Goal: Task Accomplishment & Management: Manage account settings

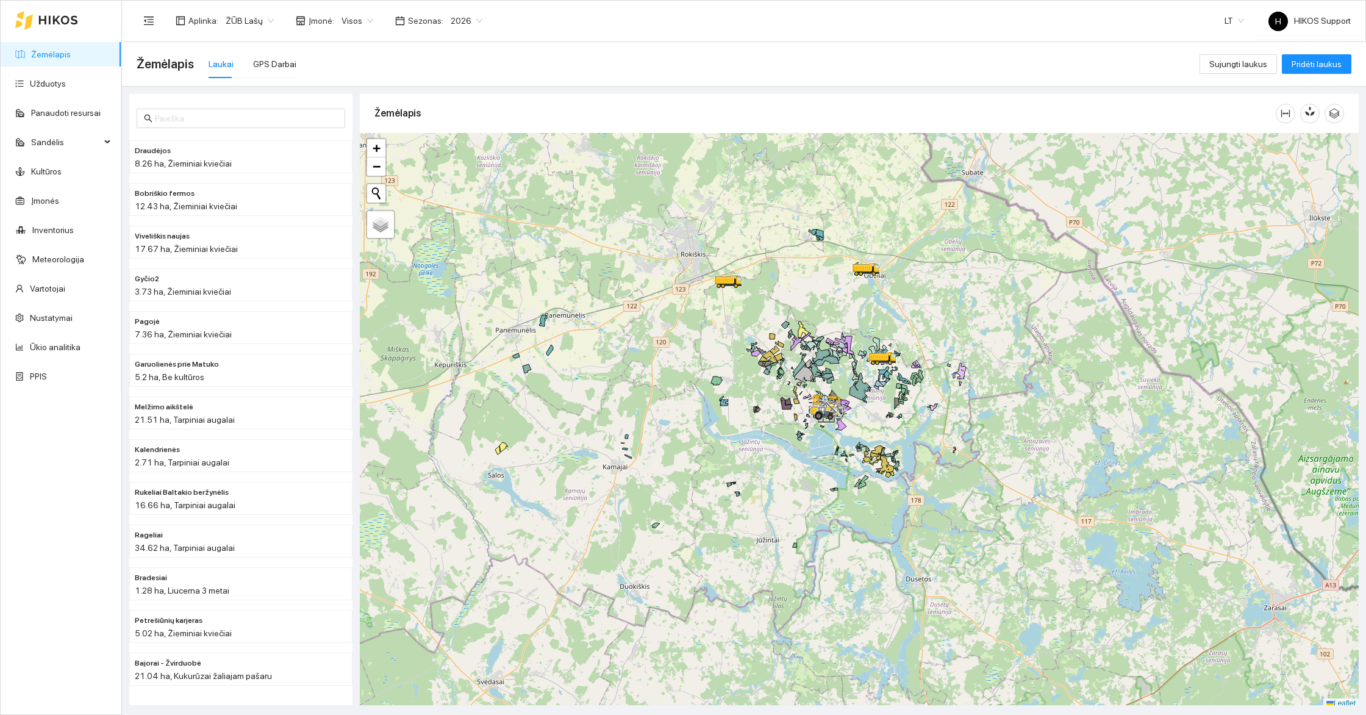
scroll to position [3, 0]
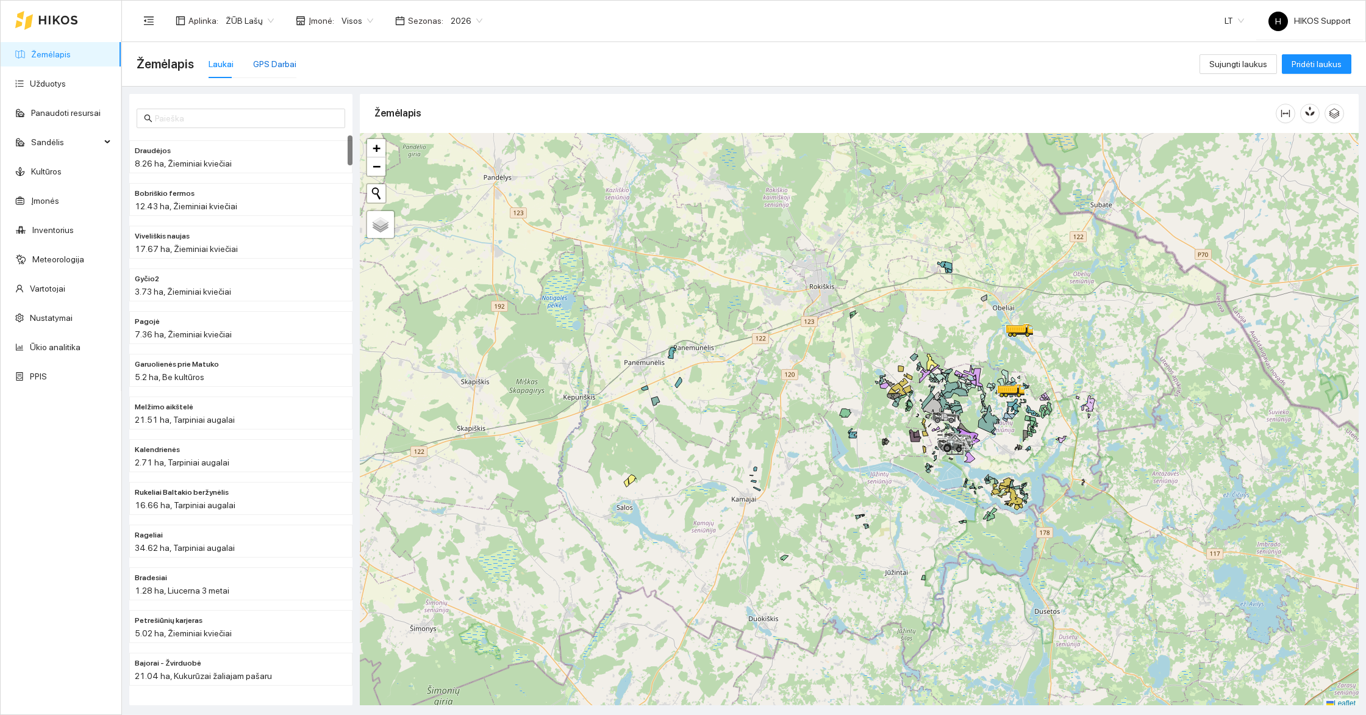
click at [271, 65] on div "GPS Darbai" at bounding box center [274, 63] width 43 height 13
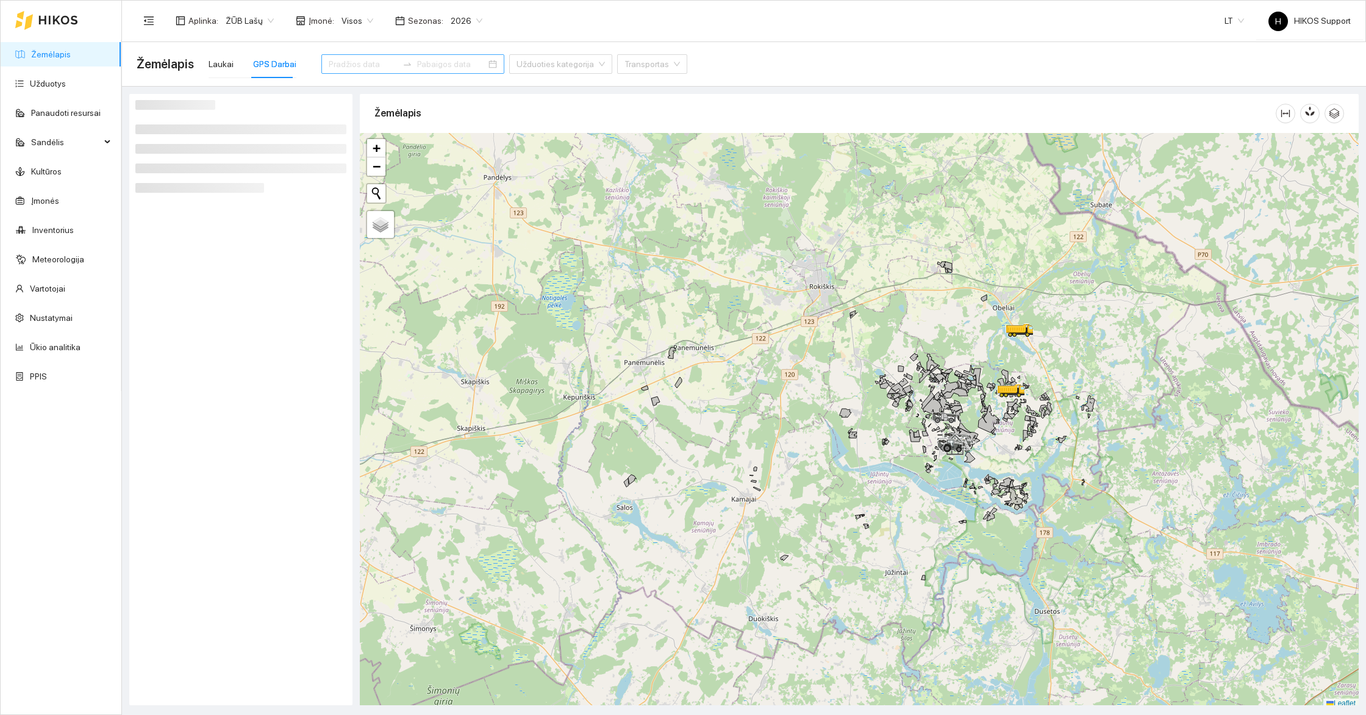
click at [338, 62] on input at bounding box center [363, 63] width 69 height 13
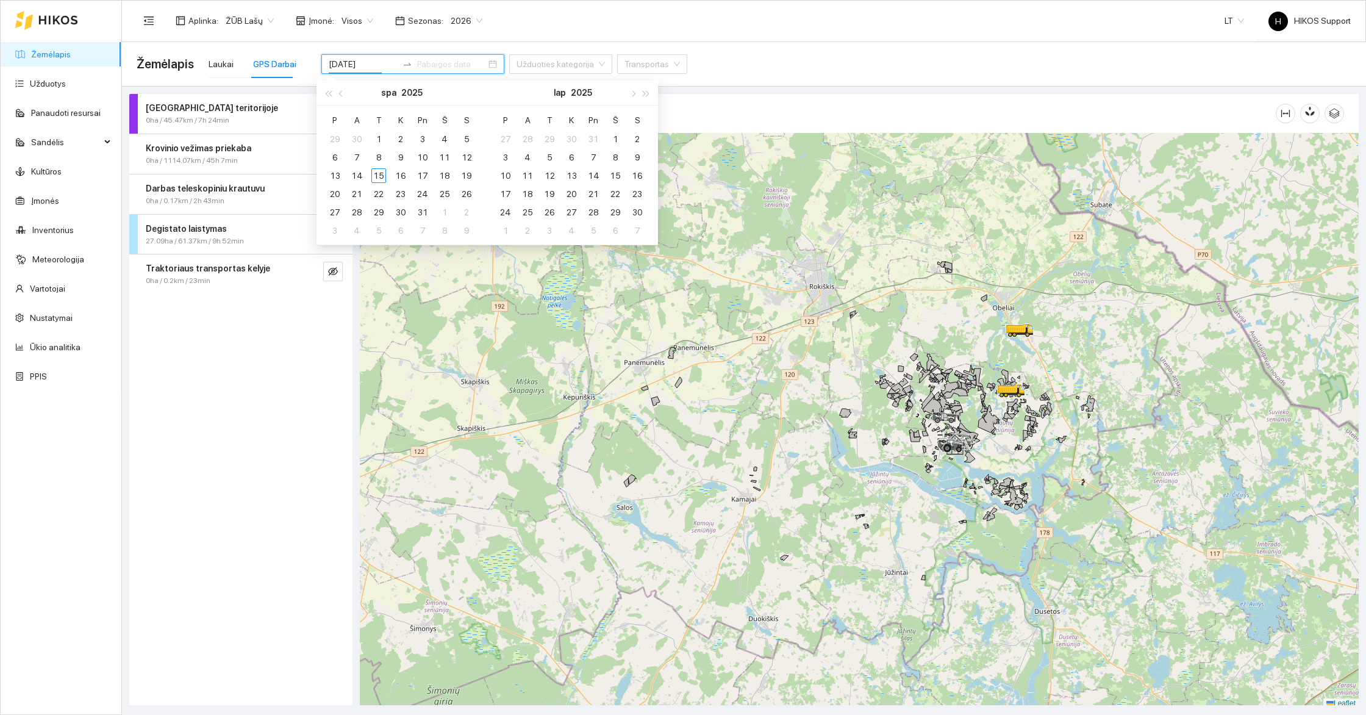
type input "2025-09-29"
type input "2025-10-09"
click at [400, 159] on div "9" at bounding box center [400, 157] width 15 height 15
type input "2025-10-12"
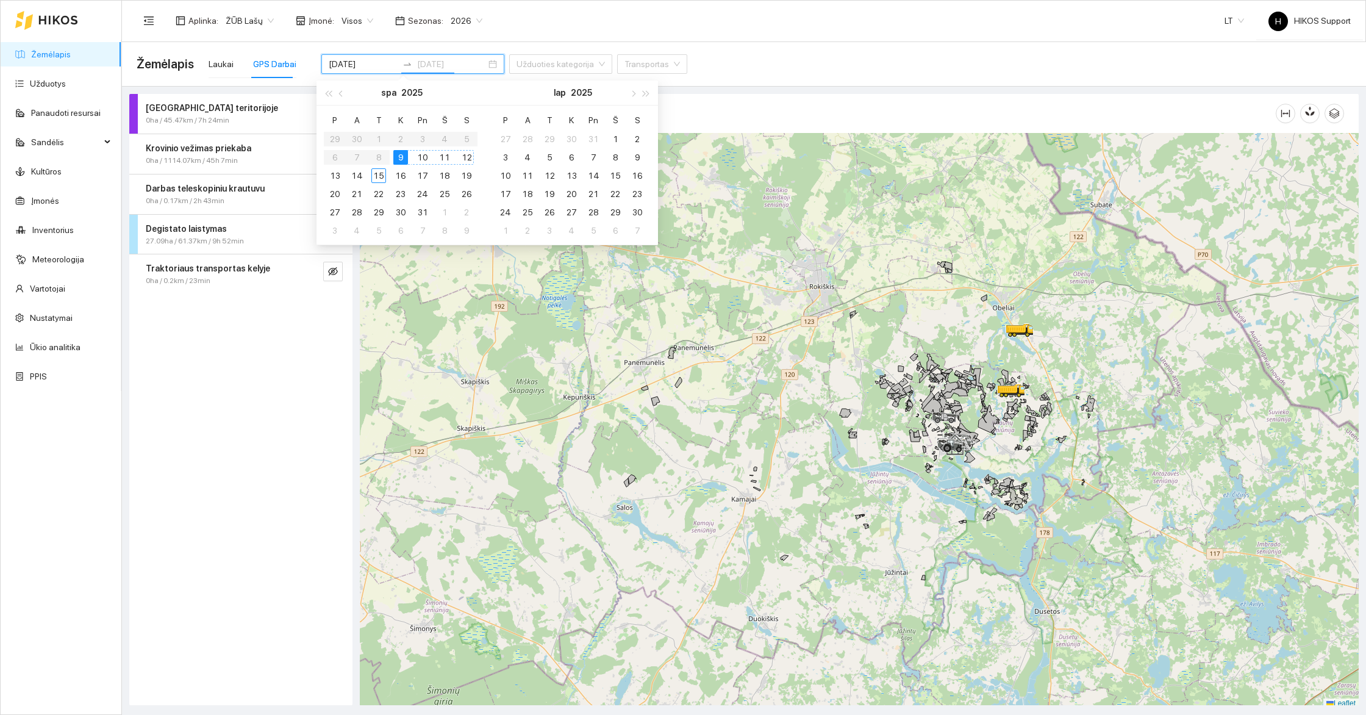
click at [473, 156] on div "12" at bounding box center [466, 157] width 15 height 15
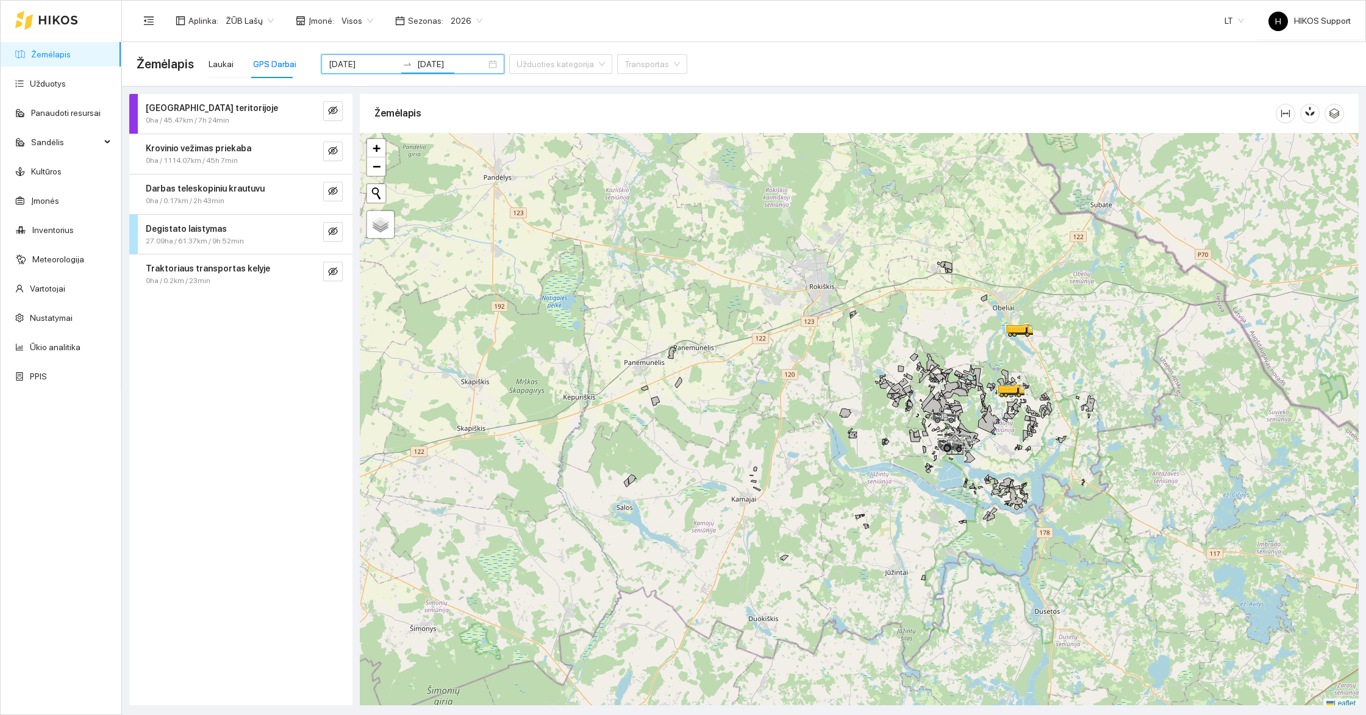
click at [1075, 360] on div at bounding box center [859, 421] width 999 height 576
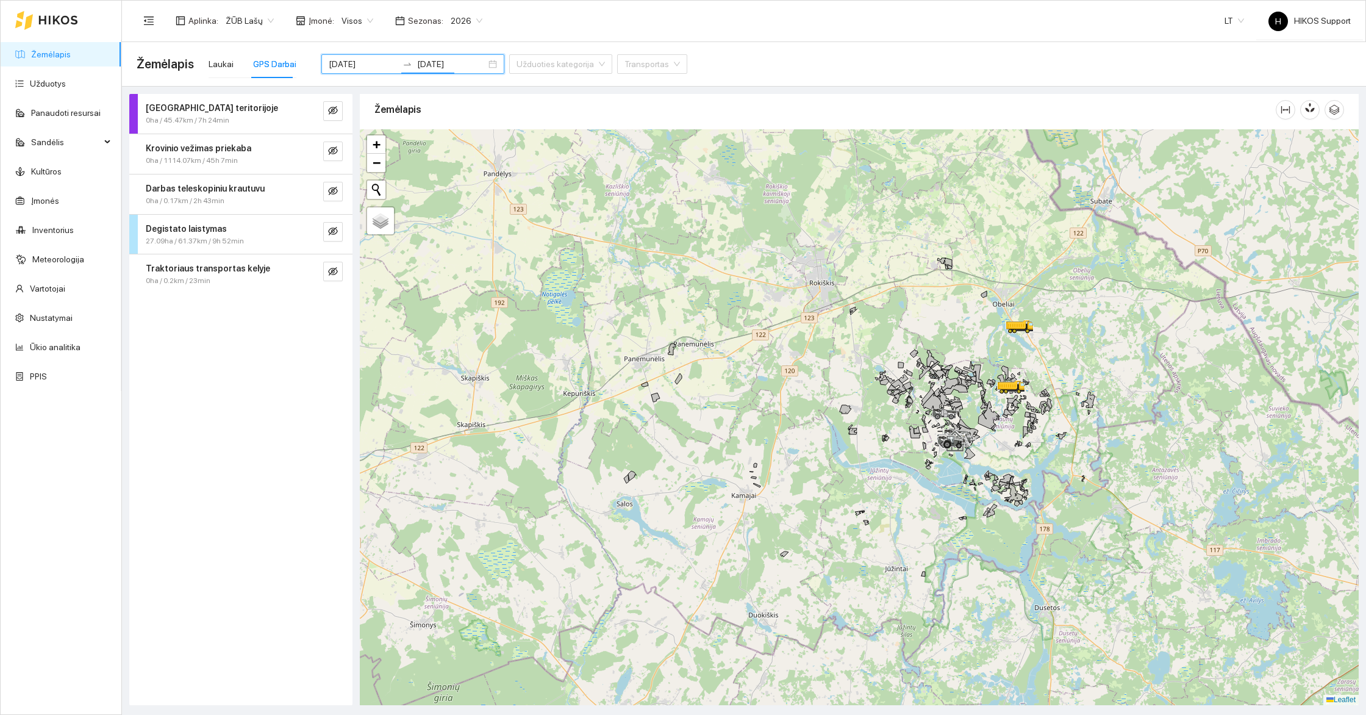
click at [1075, 360] on div at bounding box center [859, 417] width 999 height 576
click at [1051, 370] on div at bounding box center [859, 417] width 999 height 576
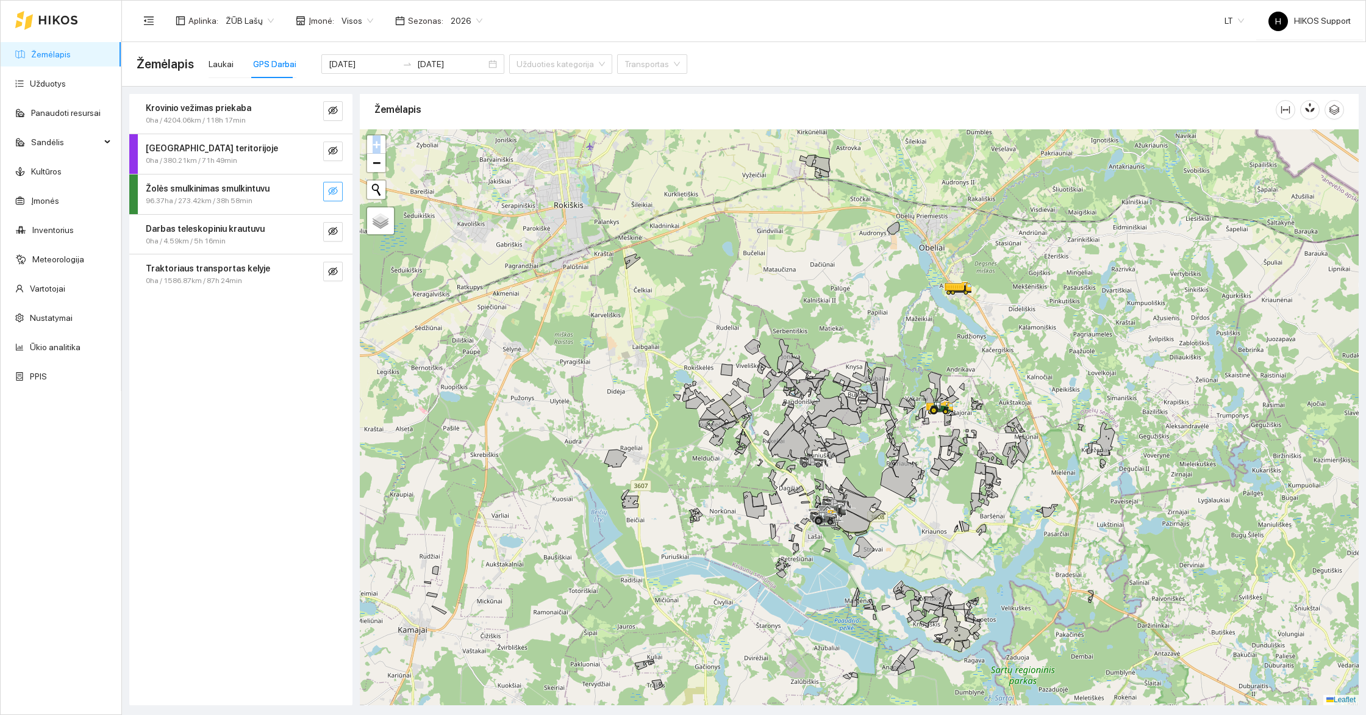
click at [332, 193] on icon "eye-invisible" at bounding box center [333, 191] width 10 height 9
click at [1034, 383] on div at bounding box center [859, 417] width 999 height 576
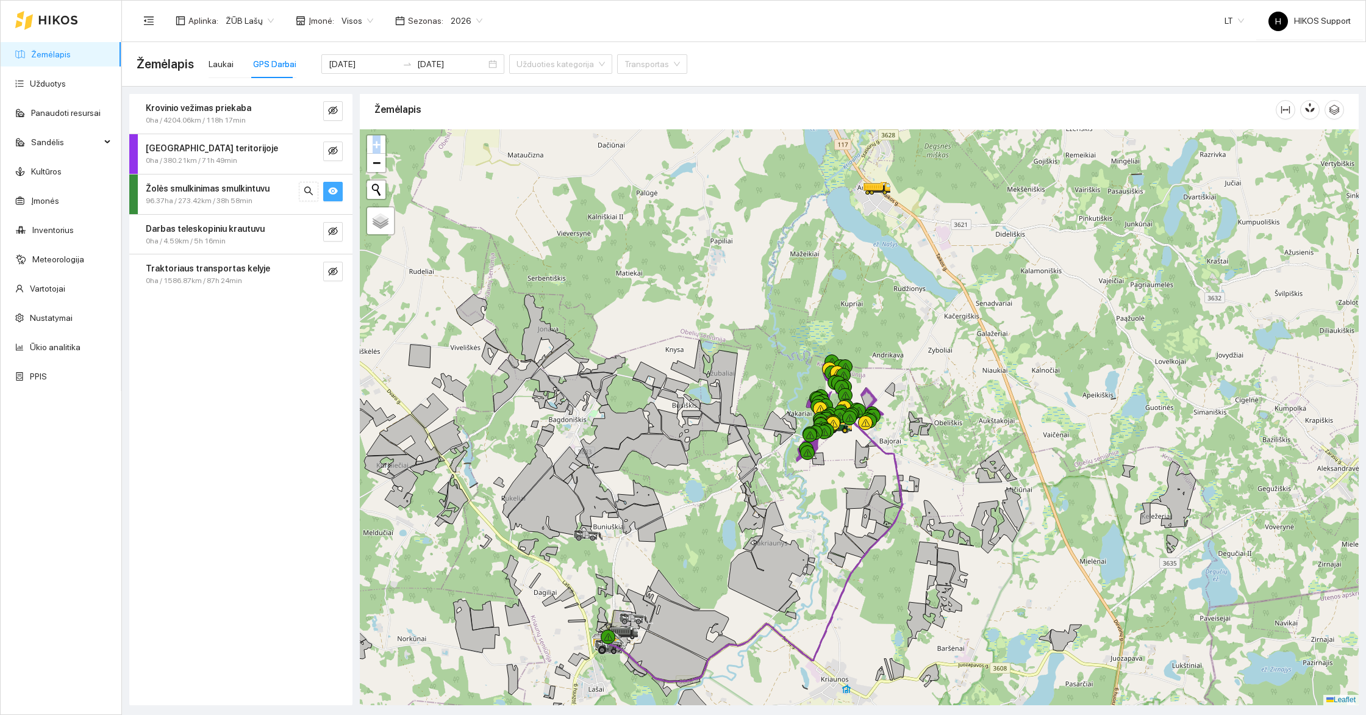
click at [955, 373] on div at bounding box center [859, 417] width 999 height 576
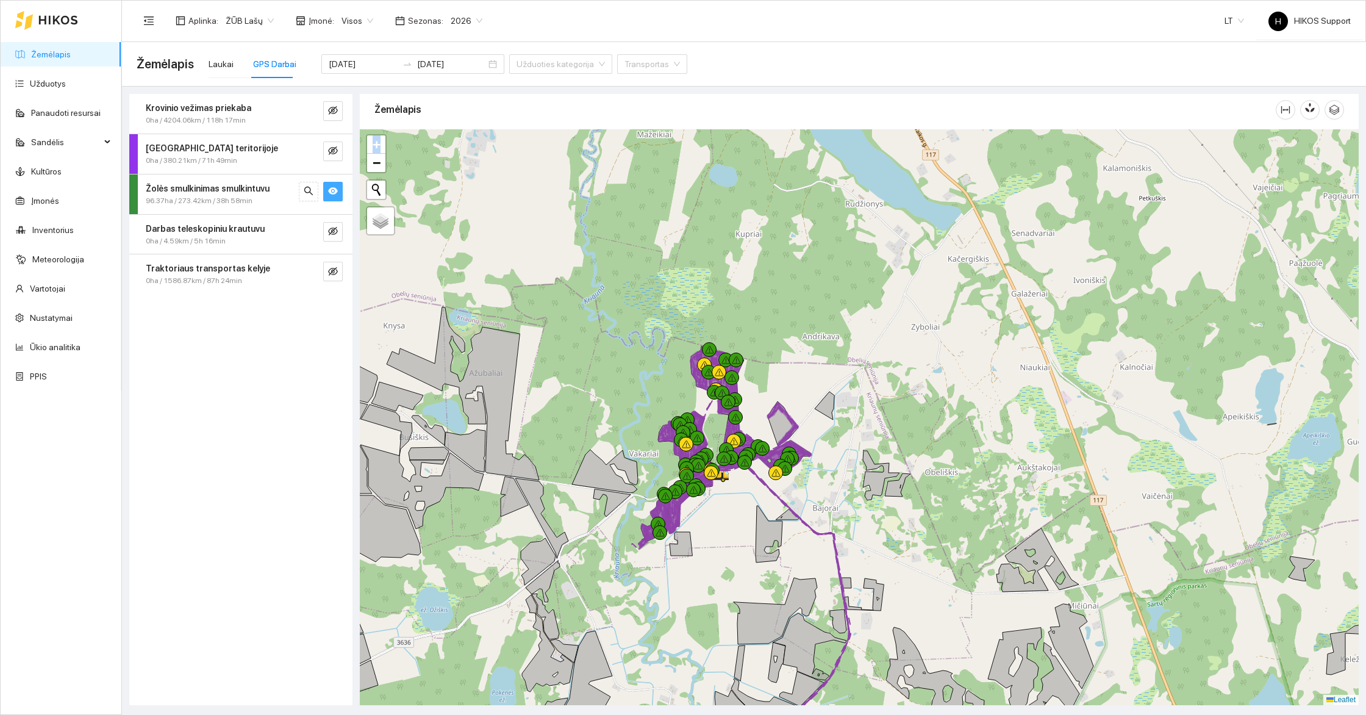
click at [844, 387] on div at bounding box center [859, 417] width 999 height 576
click at [741, 385] on div at bounding box center [859, 417] width 999 height 576
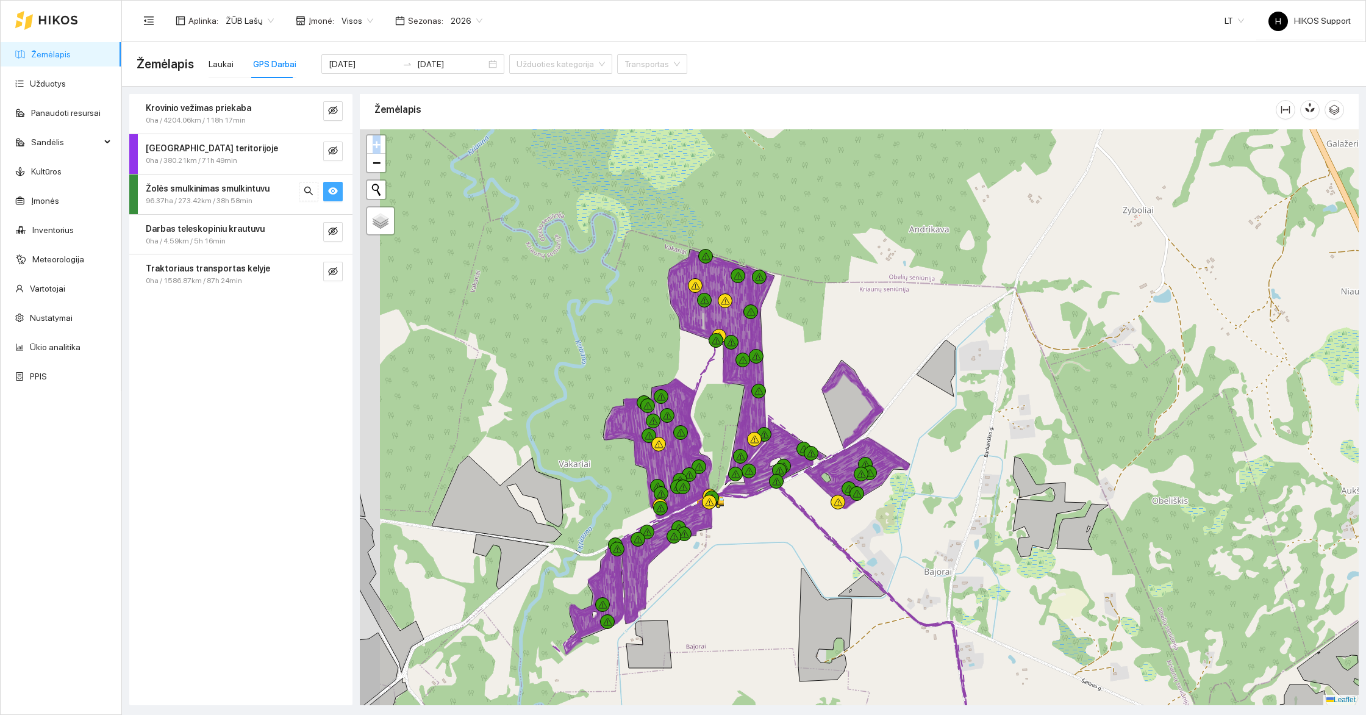
drag, startPoint x: 762, startPoint y: 400, endPoint x: 805, endPoint y: 300, distance: 108.5
click at [805, 300] on div at bounding box center [859, 417] width 999 height 576
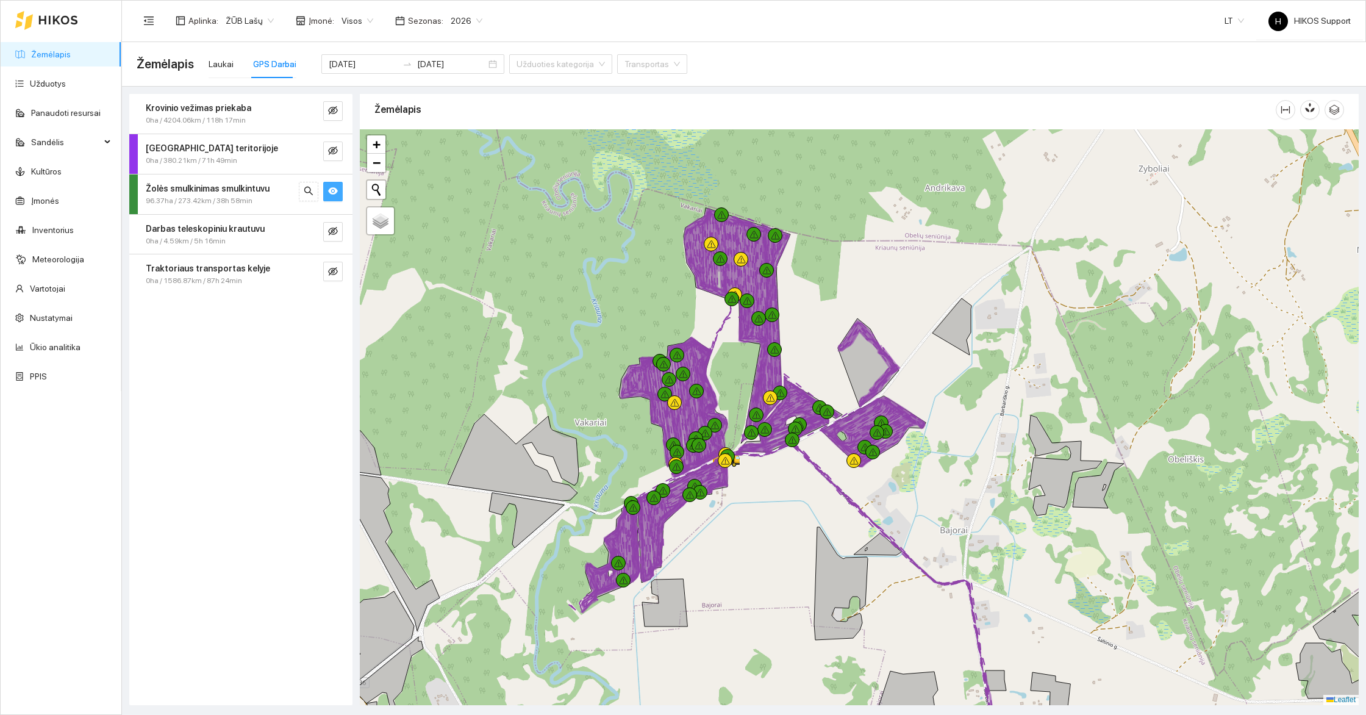
click at [225, 192] on strong "Žolės smulkinimas smulkintuvu" at bounding box center [208, 189] width 124 height 10
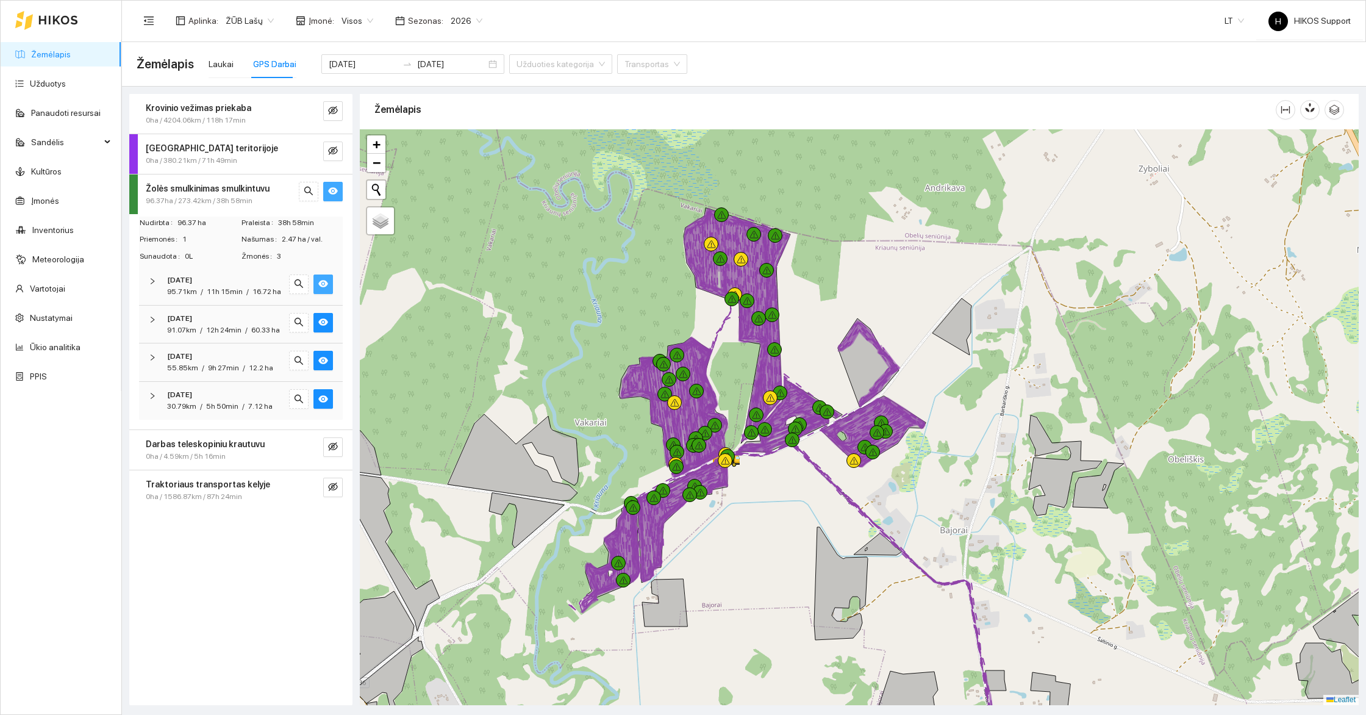
click at [323, 285] on icon "eye" at bounding box center [323, 284] width 10 height 7
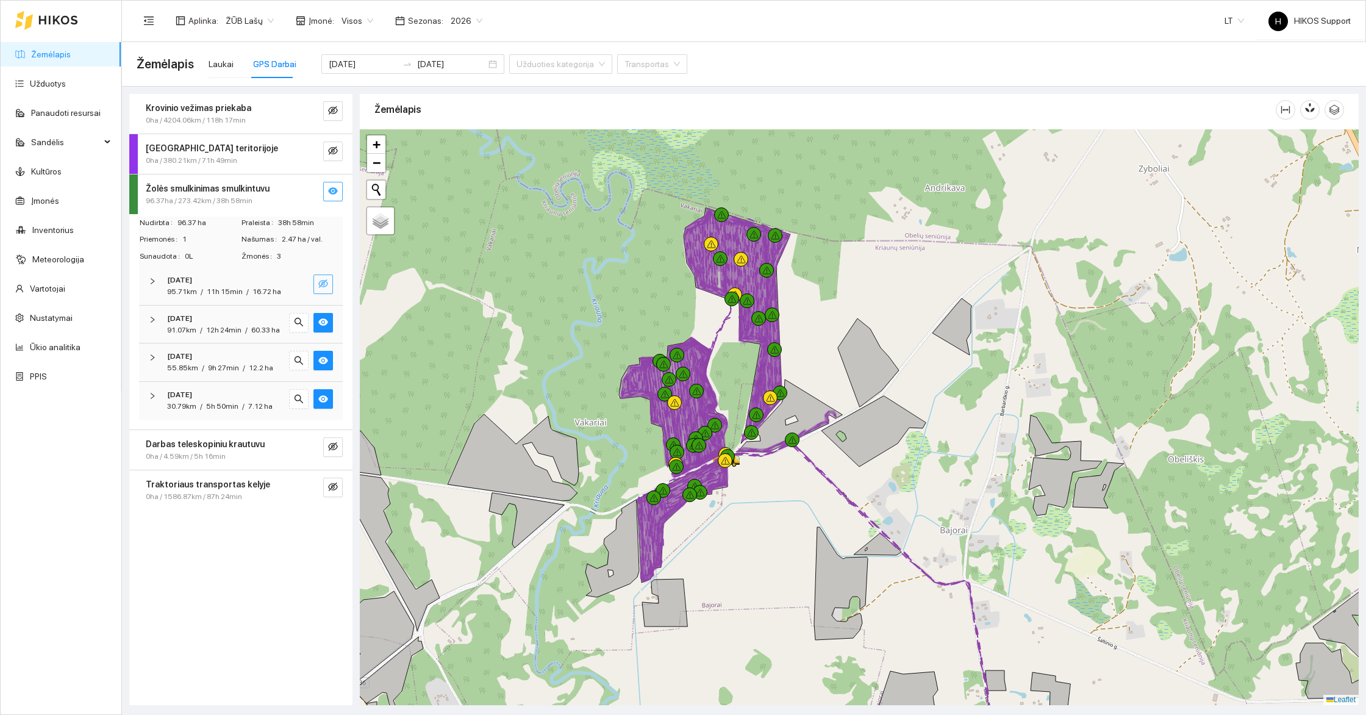
click at [323, 285] on icon "eye-invisible" at bounding box center [323, 284] width 10 height 10
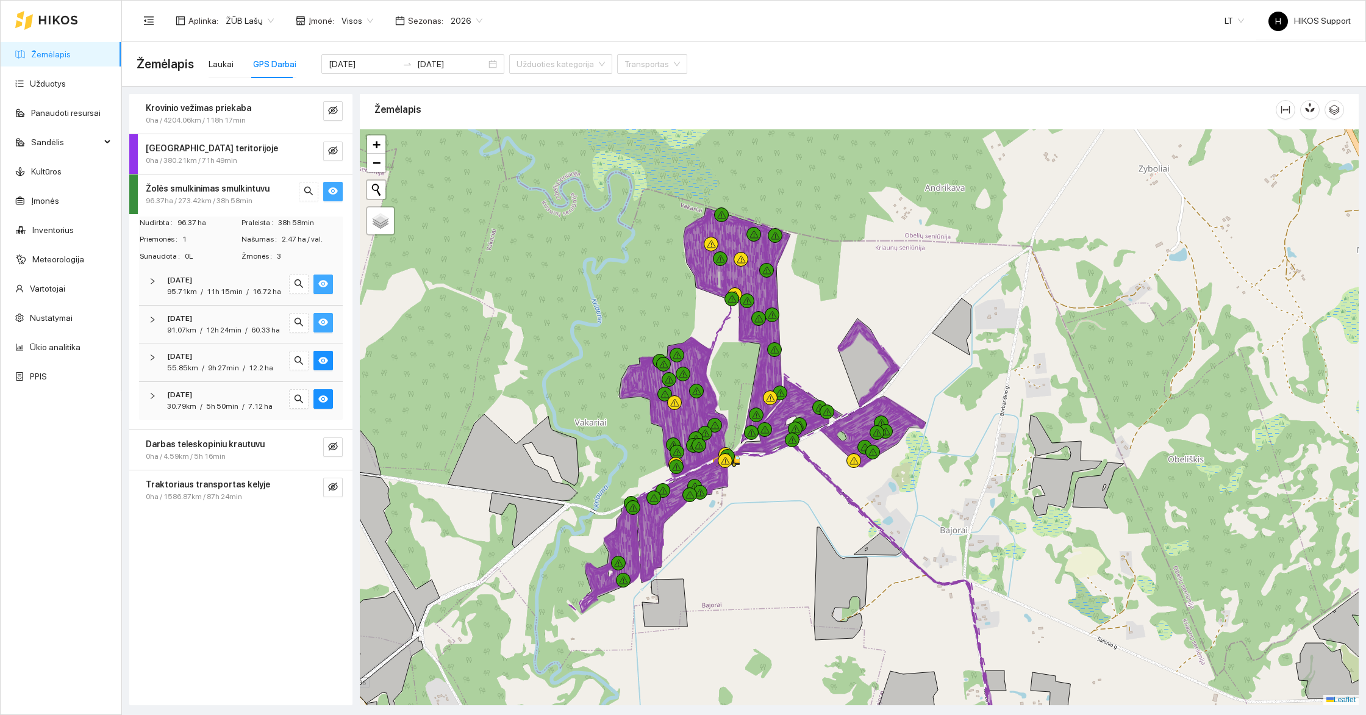
click at [325, 321] on icon "eye" at bounding box center [323, 322] width 10 height 10
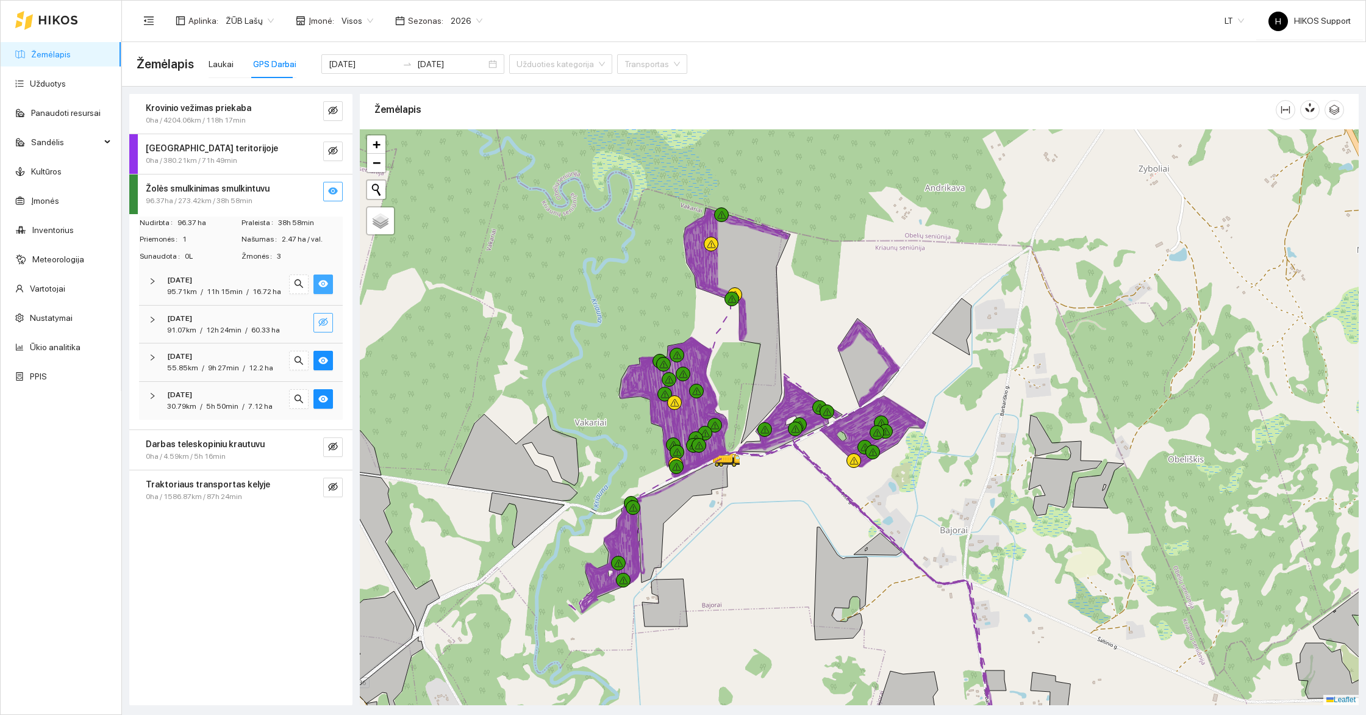
click at [325, 321] on icon "eye-invisible" at bounding box center [324, 322] width 2 height 2
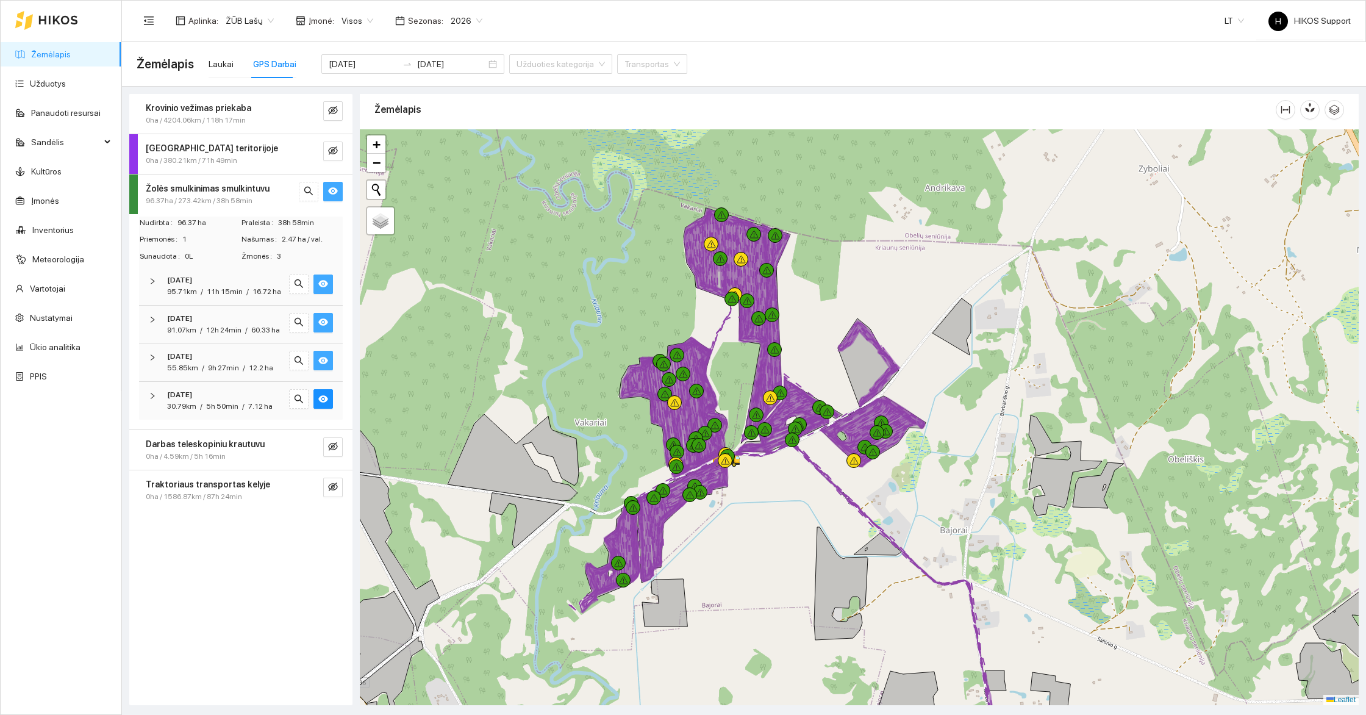
click at [320, 359] on icon "eye" at bounding box center [323, 360] width 10 height 7
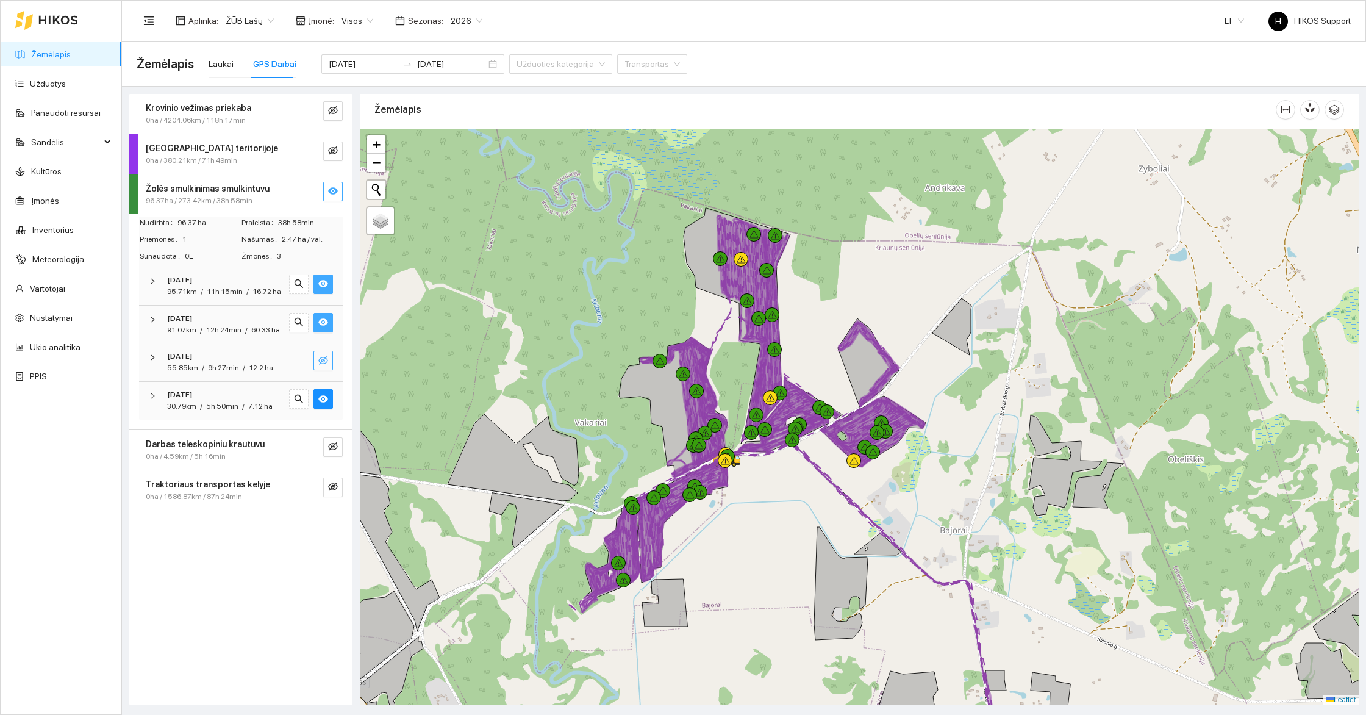
click at [320, 359] on icon "eye-invisible" at bounding box center [323, 361] width 10 height 10
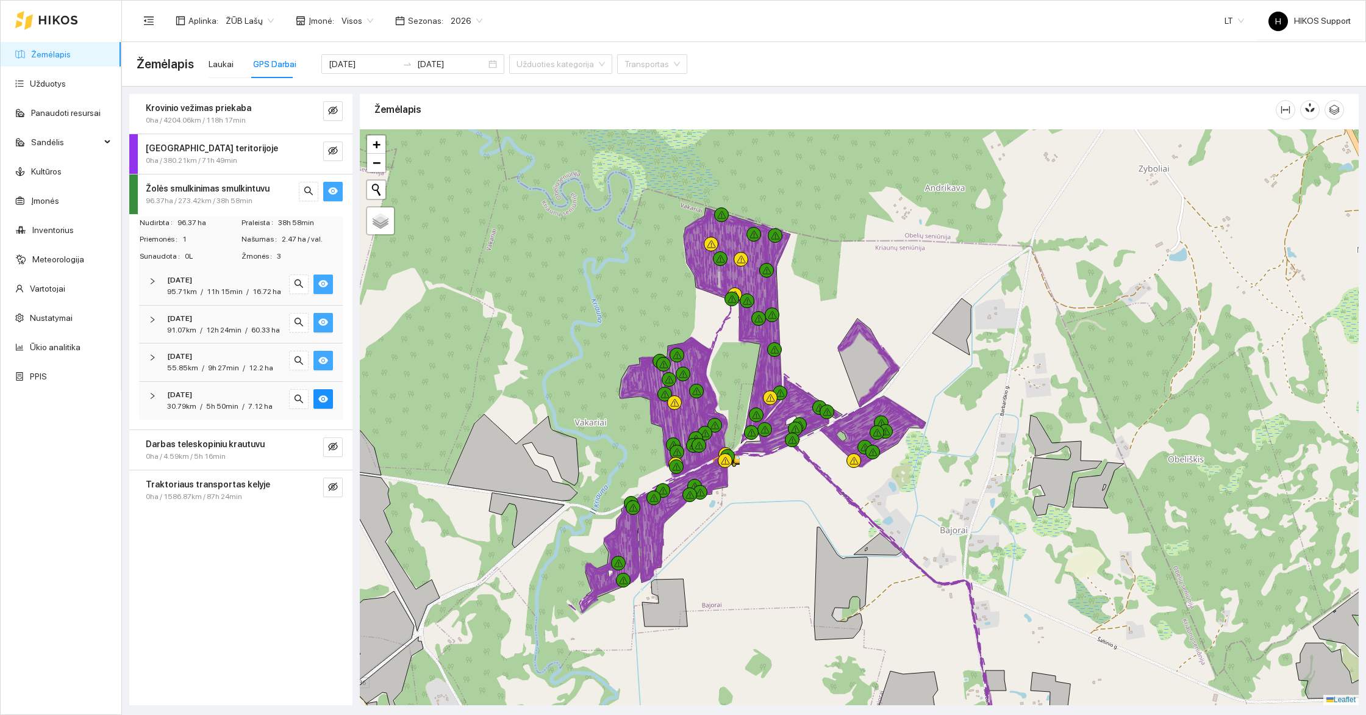
click at [320, 359] on icon "eye" at bounding box center [323, 360] width 10 height 7
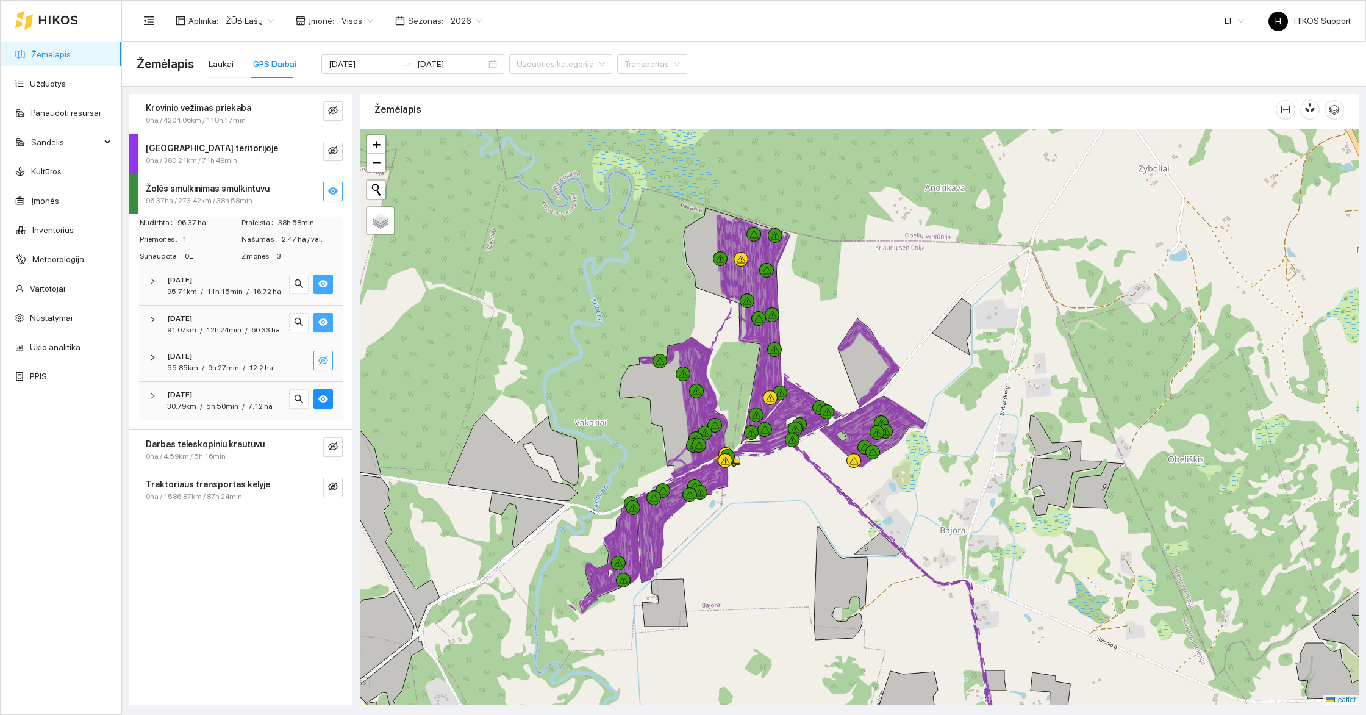
click at [320, 359] on icon "eye-invisible" at bounding box center [323, 361] width 10 height 10
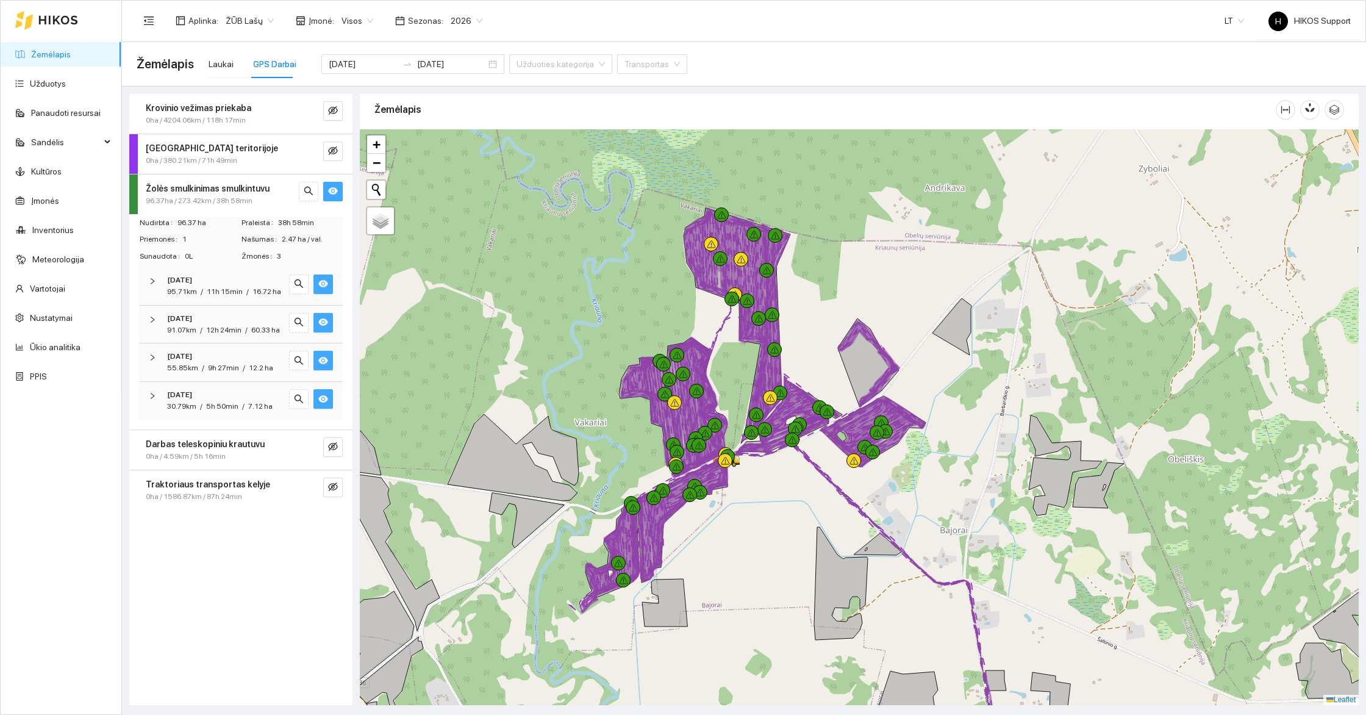
click at [324, 401] on icon "eye" at bounding box center [323, 399] width 10 height 10
click at [324, 401] on icon "eye-invisible" at bounding box center [323, 399] width 10 height 10
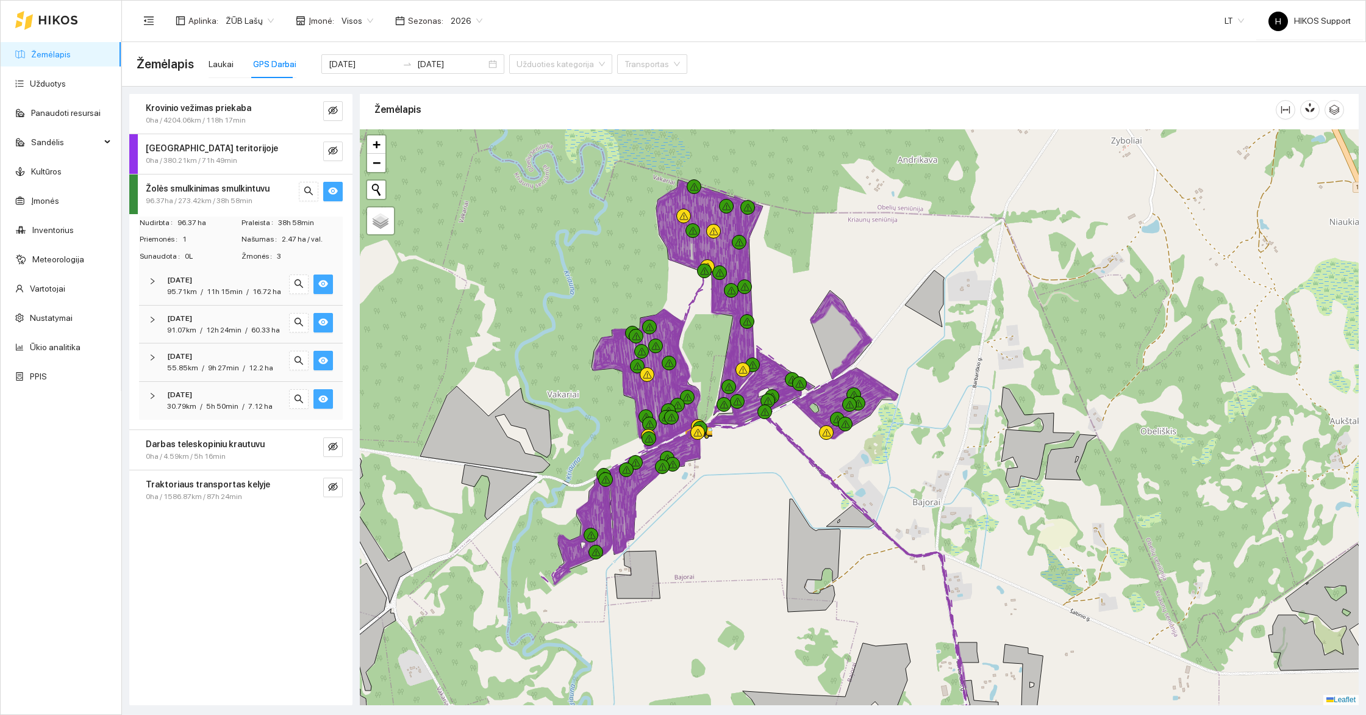
drag, startPoint x: 742, startPoint y: 576, endPoint x: 715, endPoint y: 548, distance: 39.3
click at [715, 548] on div at bounding box center [859, 417] width 999 height 576
click at [182, 284] on span "2025-10-12" at bounding box center [179, 281] width 25 height 12
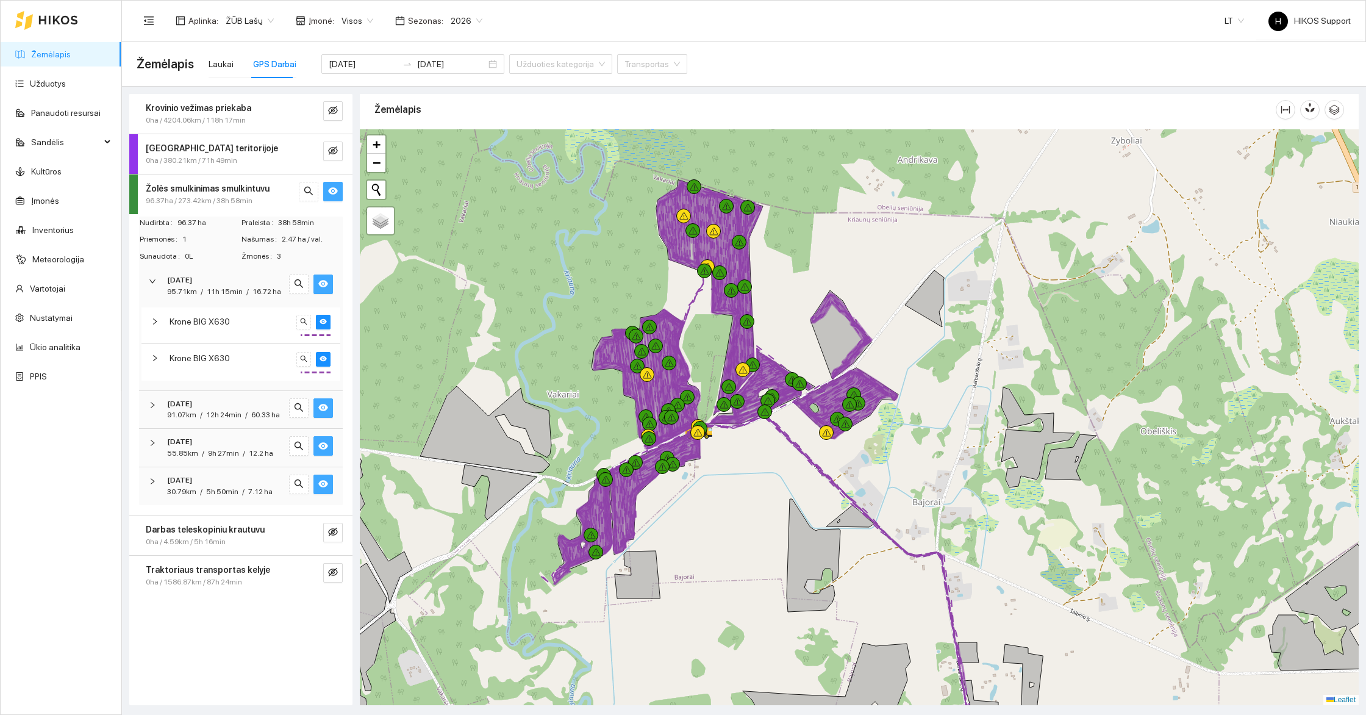
click at [196, 356] on span "Krone BIG X630" at bounding box center [200, 357] width 60 height 13
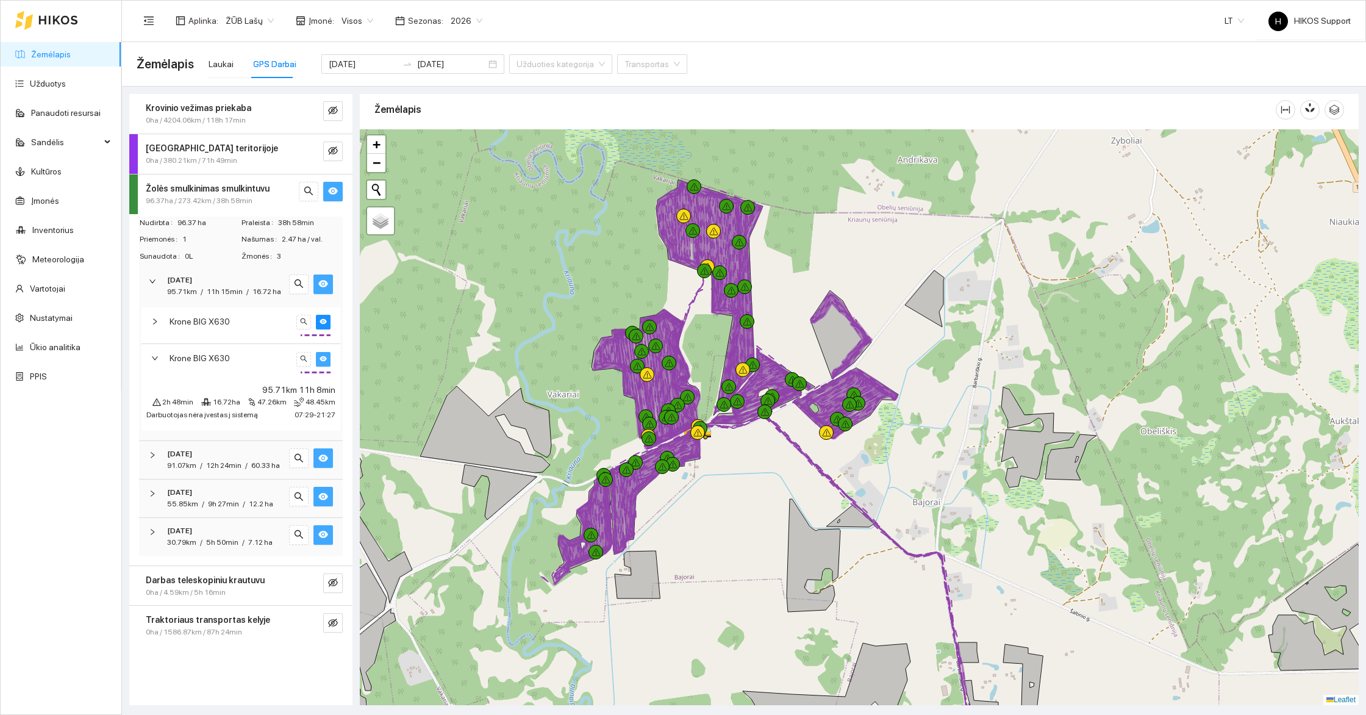
click at [323, 357] on icon "eye" at bounding box center [323, 358] width 7 height 5
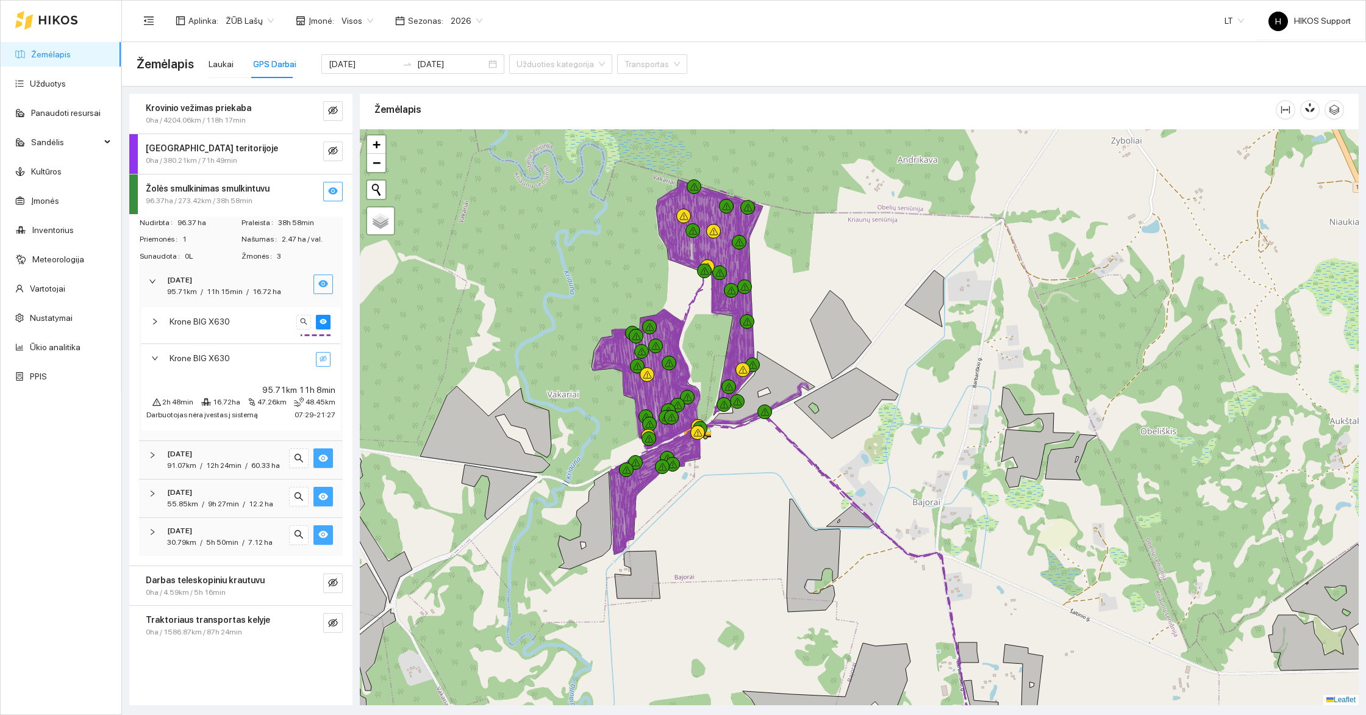
click at [323, 357] on icon "eye-invisible" at bounding box center [323, 358] width 7 height 7
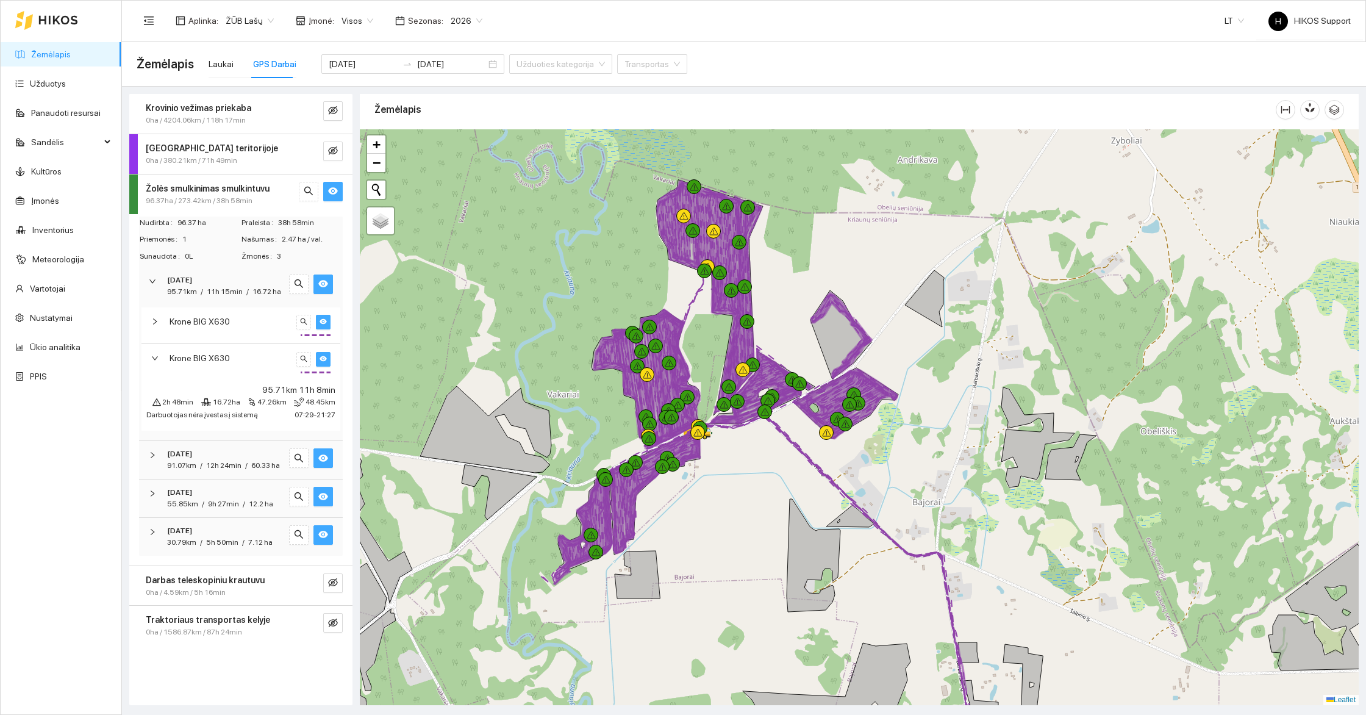
click at [325, 324] on icon "eye" at bounding box center [323, 321] width 7 height 7
click at [325, 324] on icon "eye-invisible" at bounding box center [323, 321] width 7 height 7
click at [214, 326] on span "Krone BIG X630" at bounding box center [200, 321] width 60 height 13
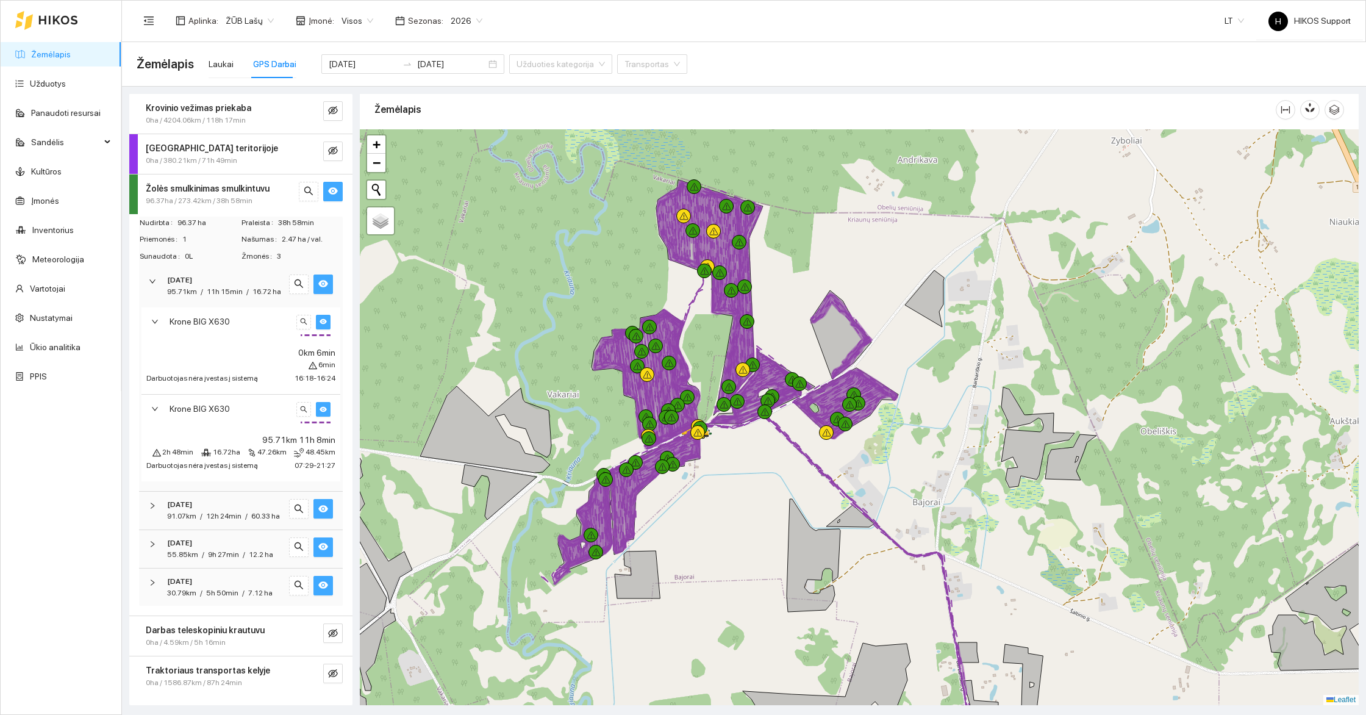
click at [214, 325] on span "Krone BIG X630" at bounding box center [200, 321] width 60 height 13
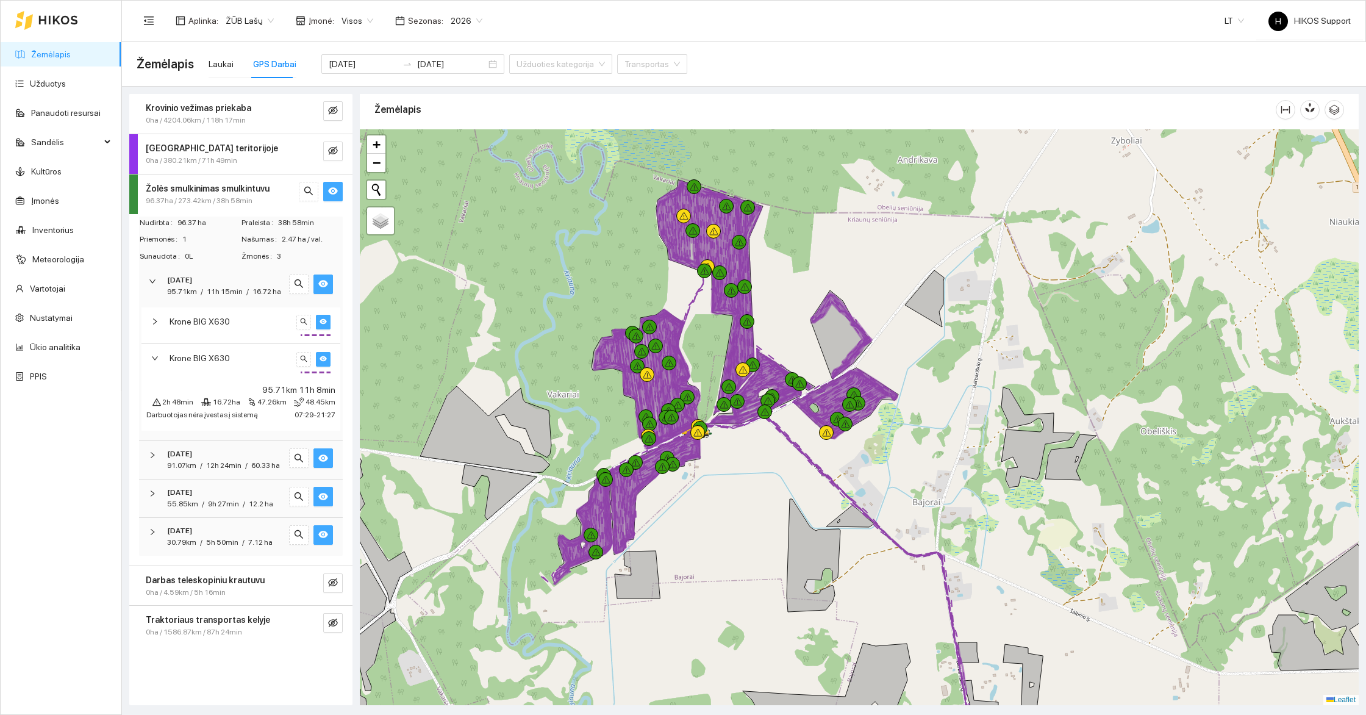
click at [218, 354] on span "Krone BIG X630" at bounding box center [200, 357] width 60 height 13
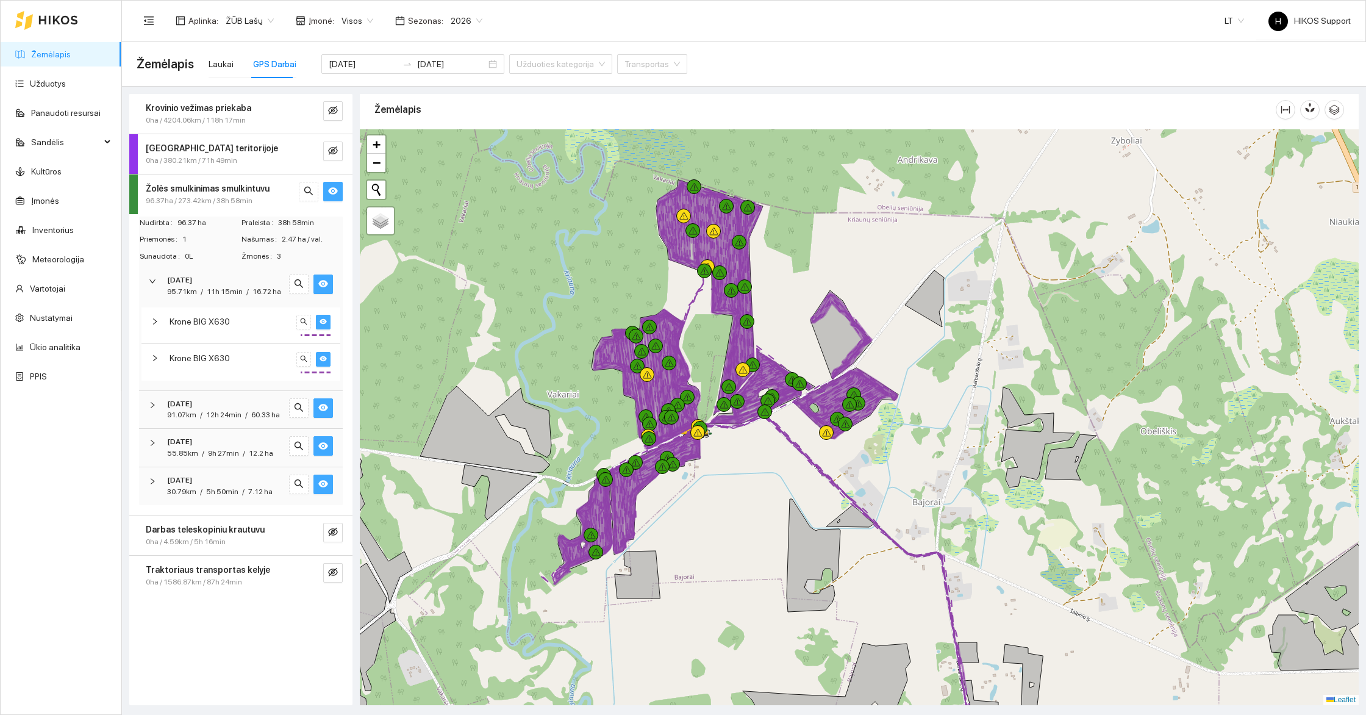
click at [218, 354] on span "Krone BIG X630" at bounding box center [200, 357] width 60 height 13
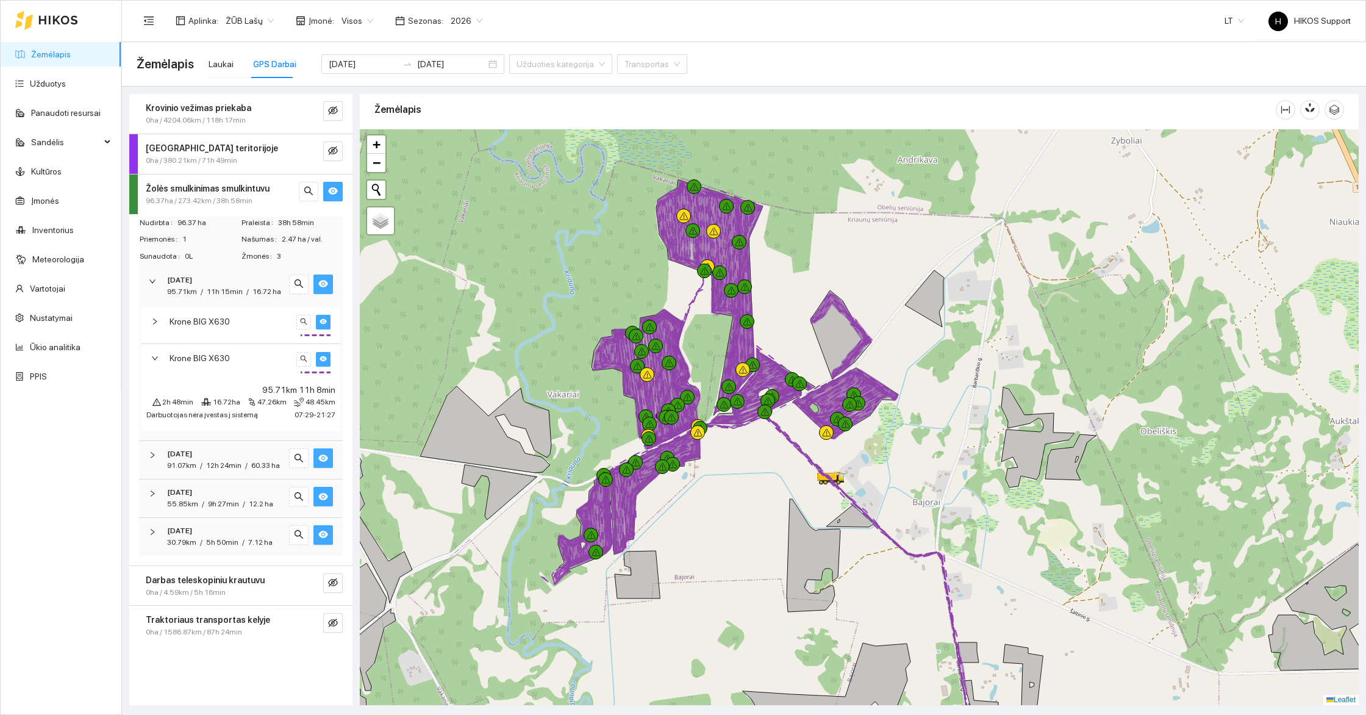
click at [188, 448] on span "2025-10-11" at bounding box center [179, 454] width 25 height 12
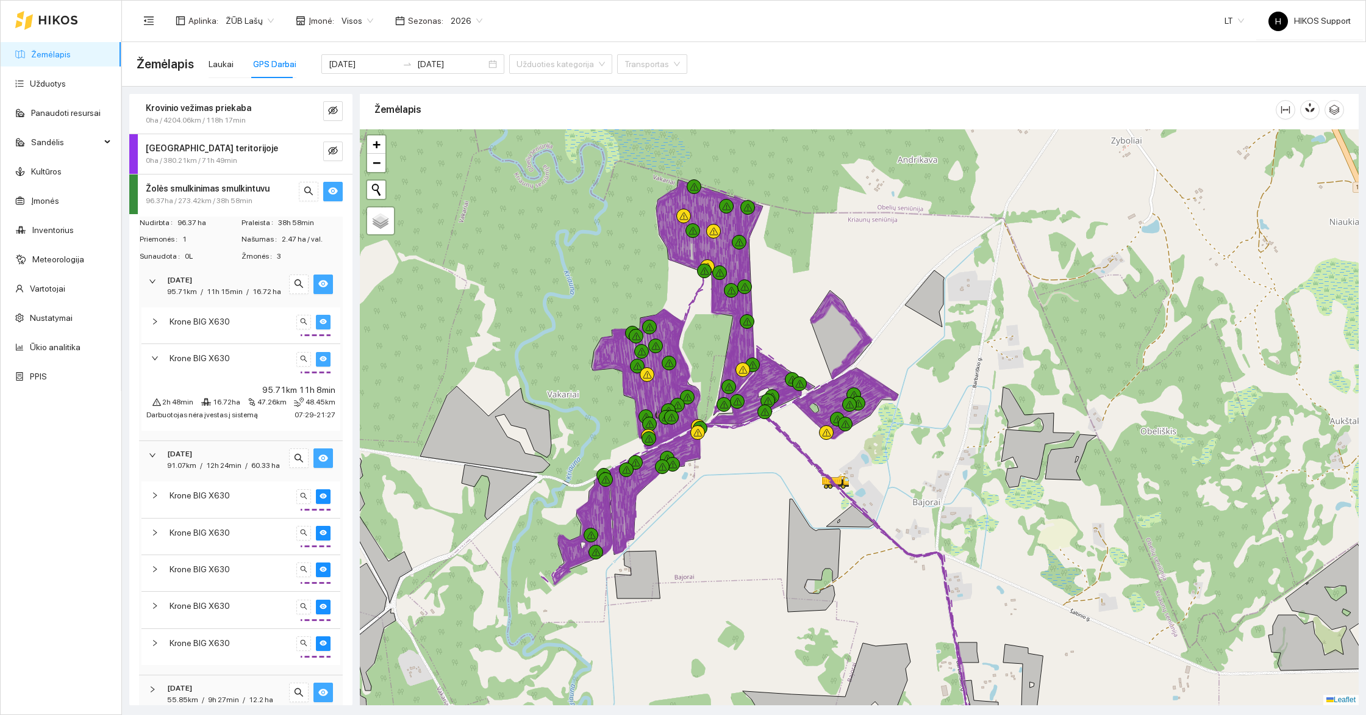
click at [192, 454] on strong "2025-10-11" at bounding box center [179, 454] width 25 height 9
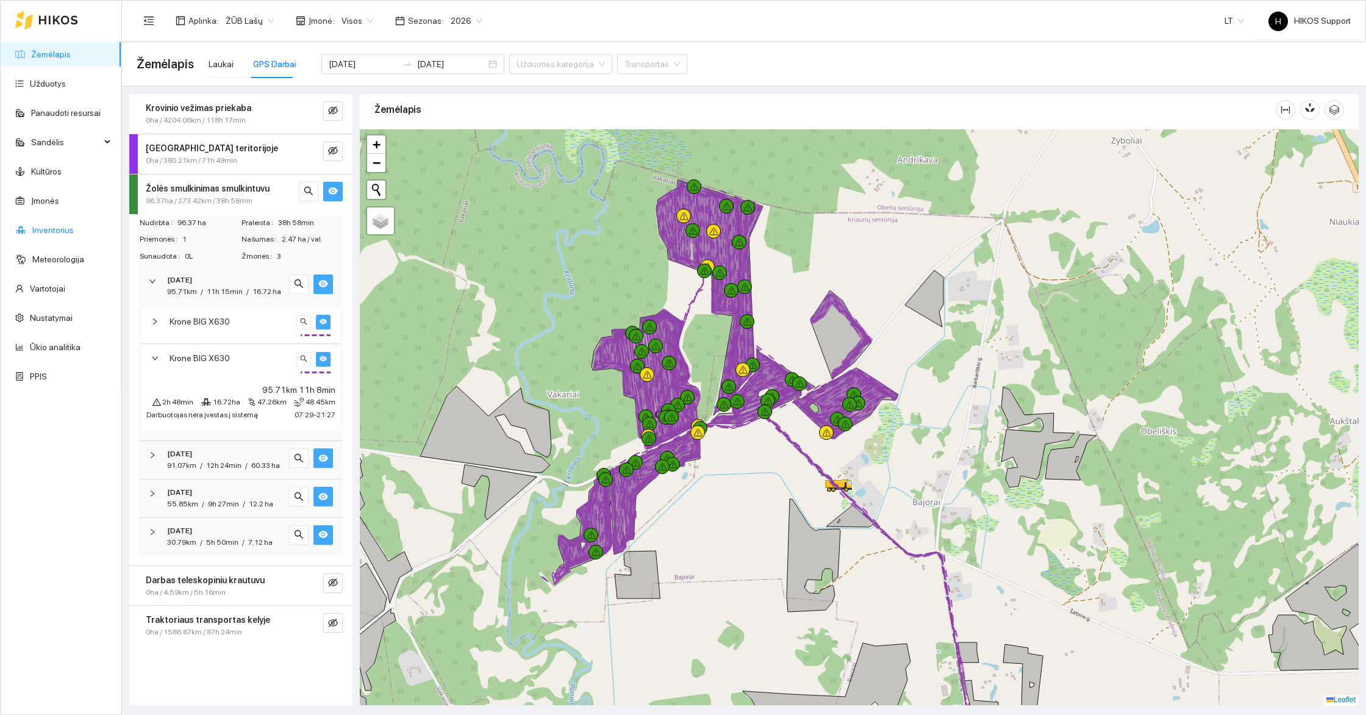
click at [51, 232] on link "Inventorius" at bounding box center [52, 230] width 41 height 10
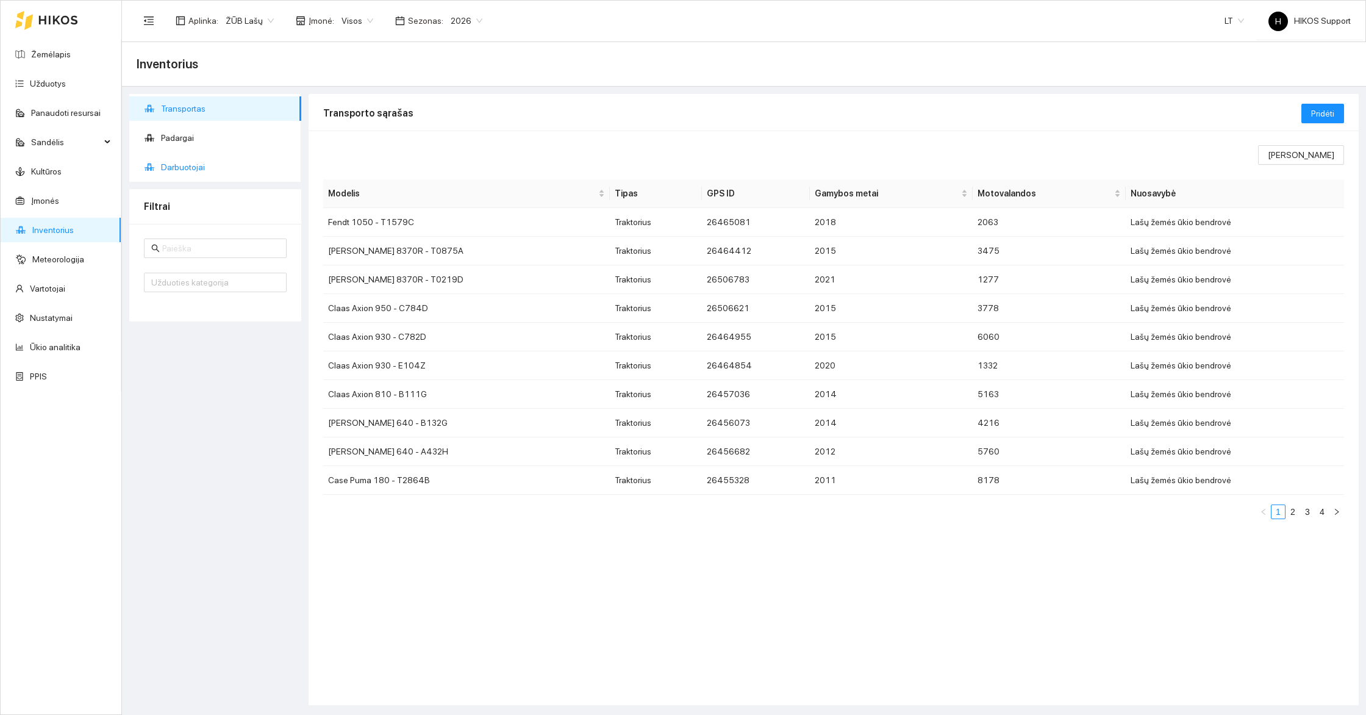
click at [206, 170] on span "Darbuotojai" at bounding box center [226, 167] width 131 height 24
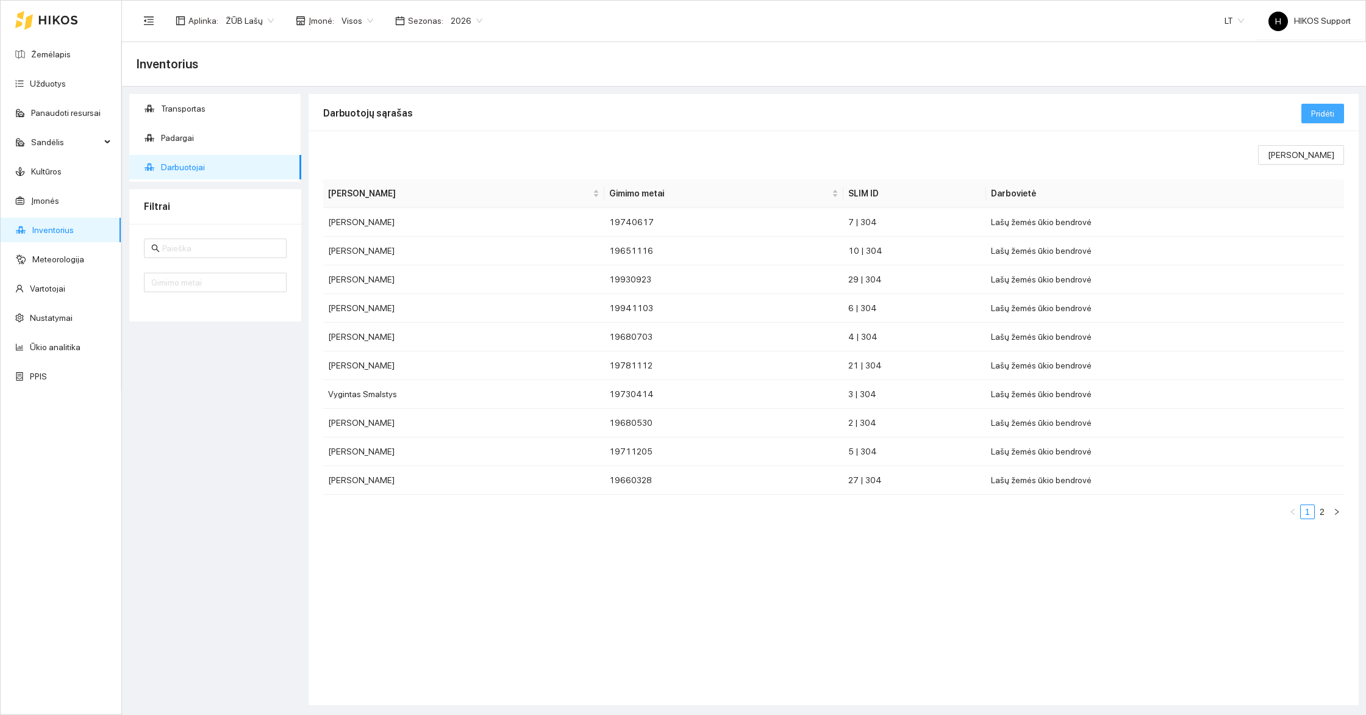
click at [1328, 110] on span "Pridėti" at bounding box center [1323, 113] width 23 height 13
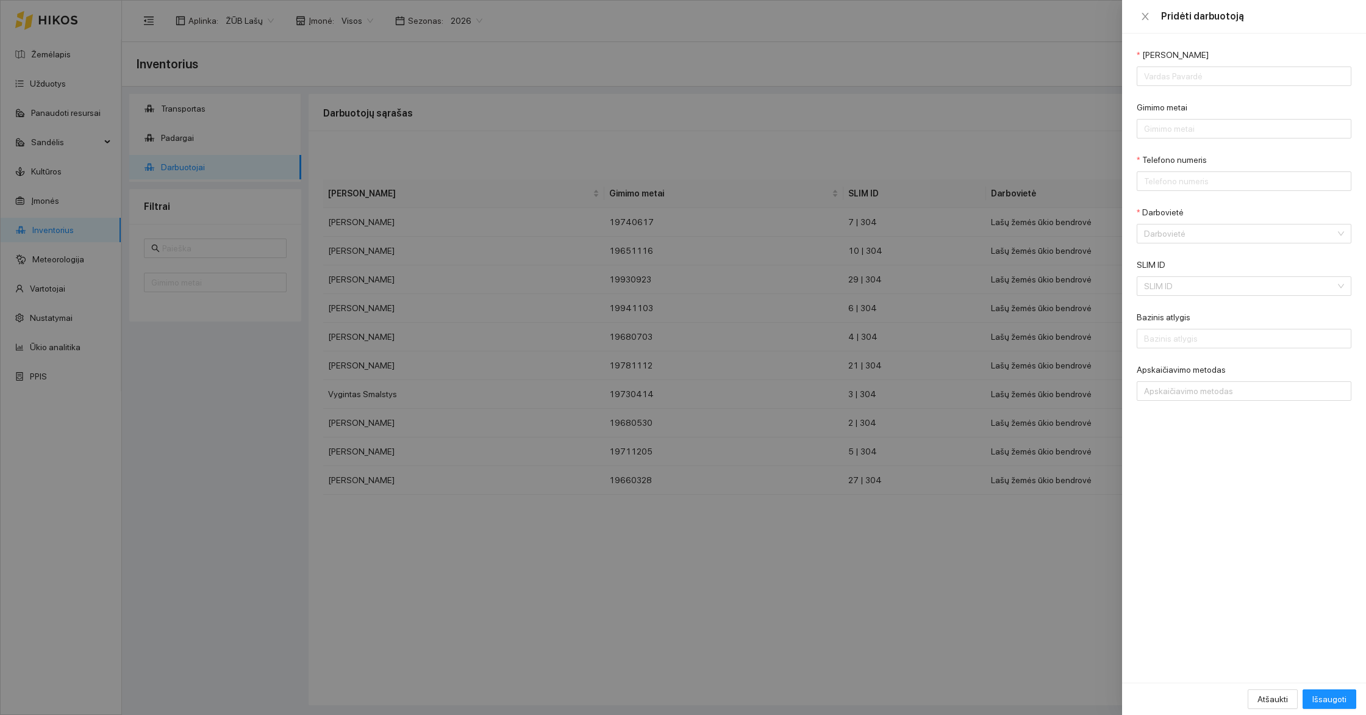
click at [1171, 243] on form "Vardas Pavardė Gimimo metai Telefono numeris Darbovietė Darbovietė SLIM ID SLIM…" at bounding box center [1244, 224] width 215 height 353
click at [1167, 269] on div "SLIM ID" at bounding box center [1244, 267] width 215 height 18
click at [1165, 296] on form "Vardas Pavardė Gimimo metai Telefono numeris Darbovietė Darbovietė SLIM ID SLIM…" at bounding box center [1244, 224] width 215 height 353
click at [1182, 284] on input "SLIM ID" at bounding box center [1240, 286] width 192 height 18
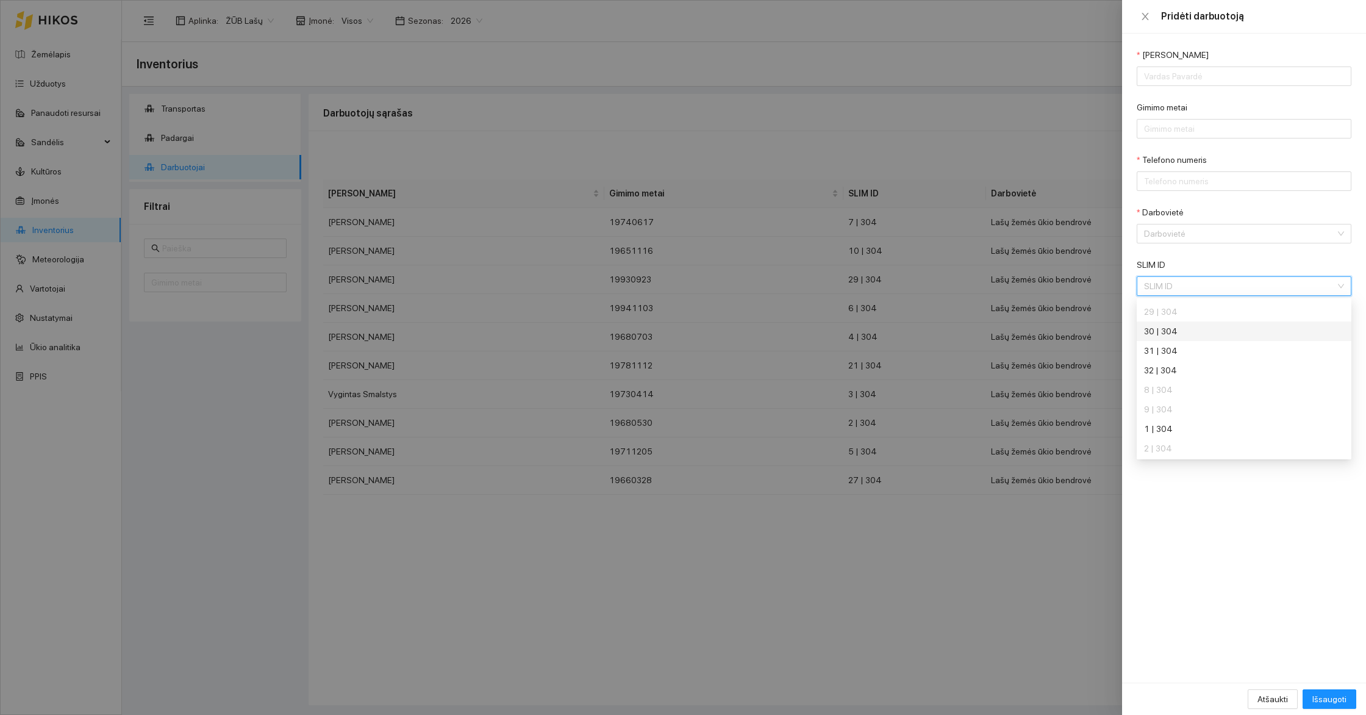
click at [1173, 330] on div "30 | 304" at bounding box center [1235, 331] width 183 height 13
click at [1147, 18] on icon "close" at bounding box center [1145, 16] width 7 height 7
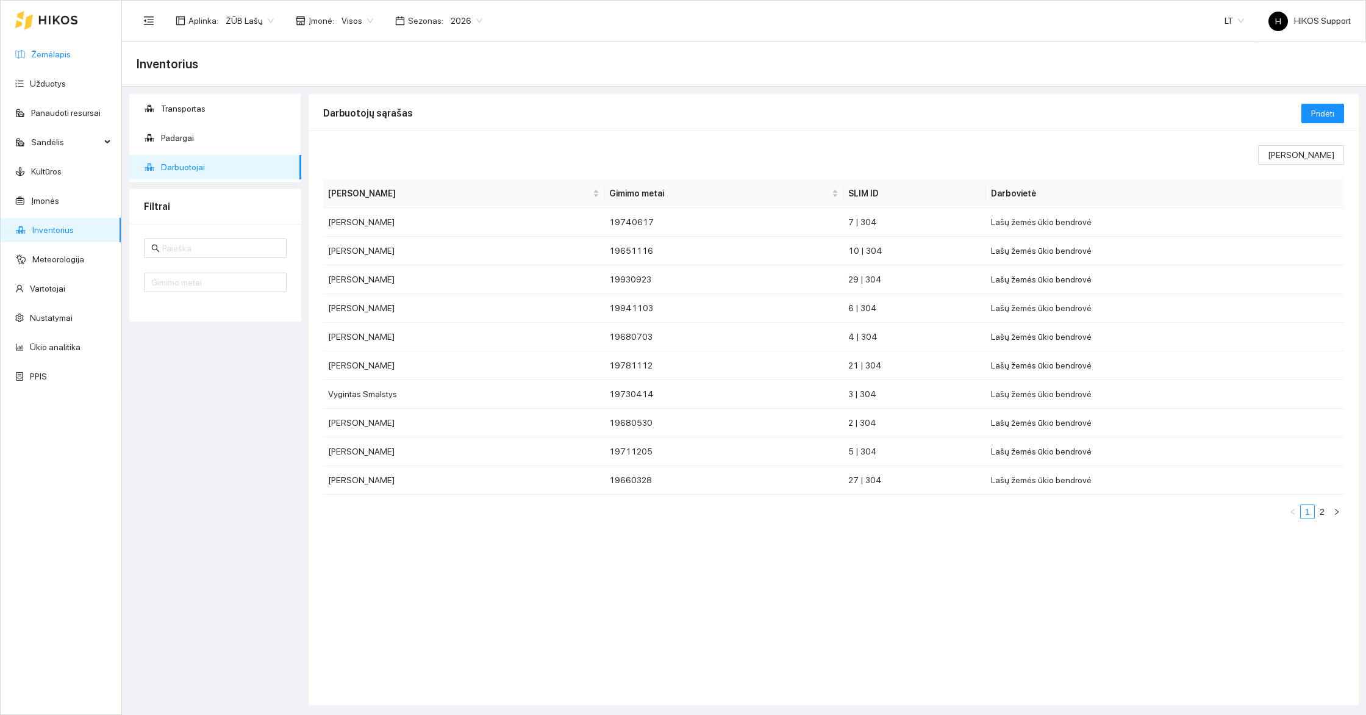
click at [41, 54] on link "Žemėlapis" at bounding box center [51, 54] width 40 height 10
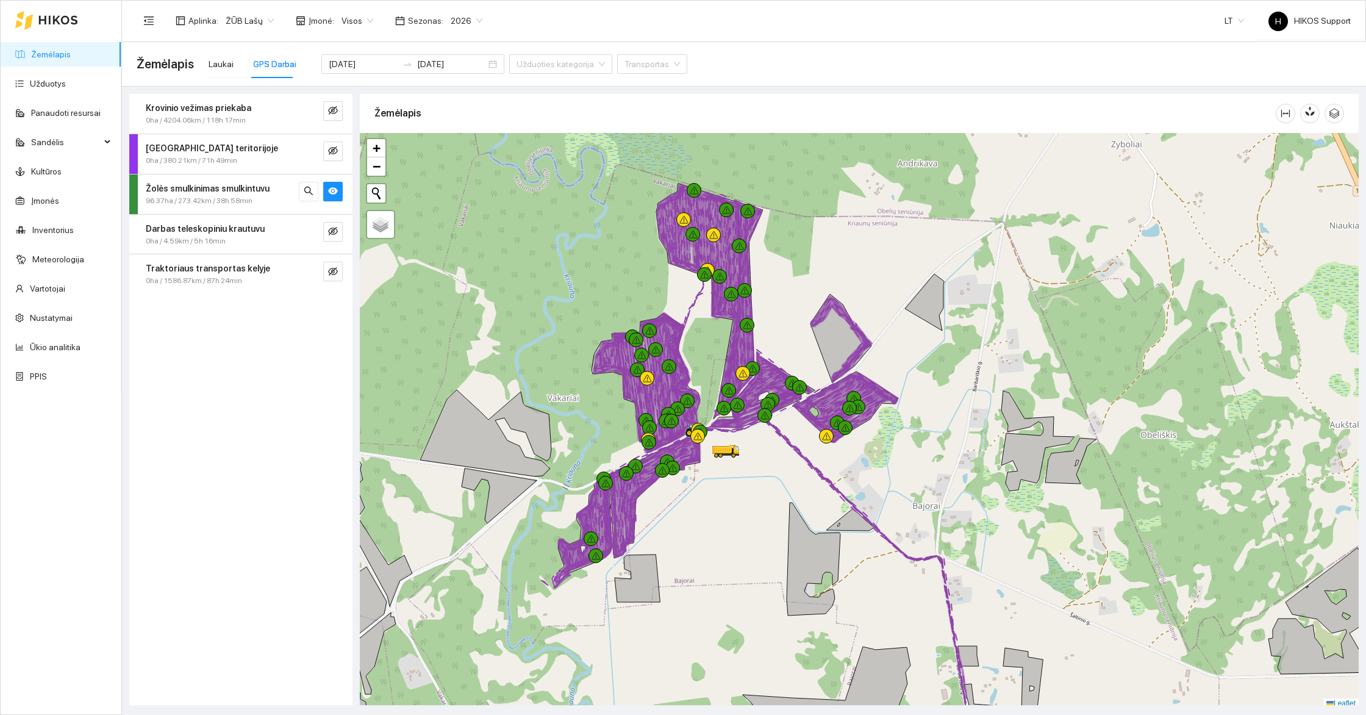
scroll to position [4, 0]
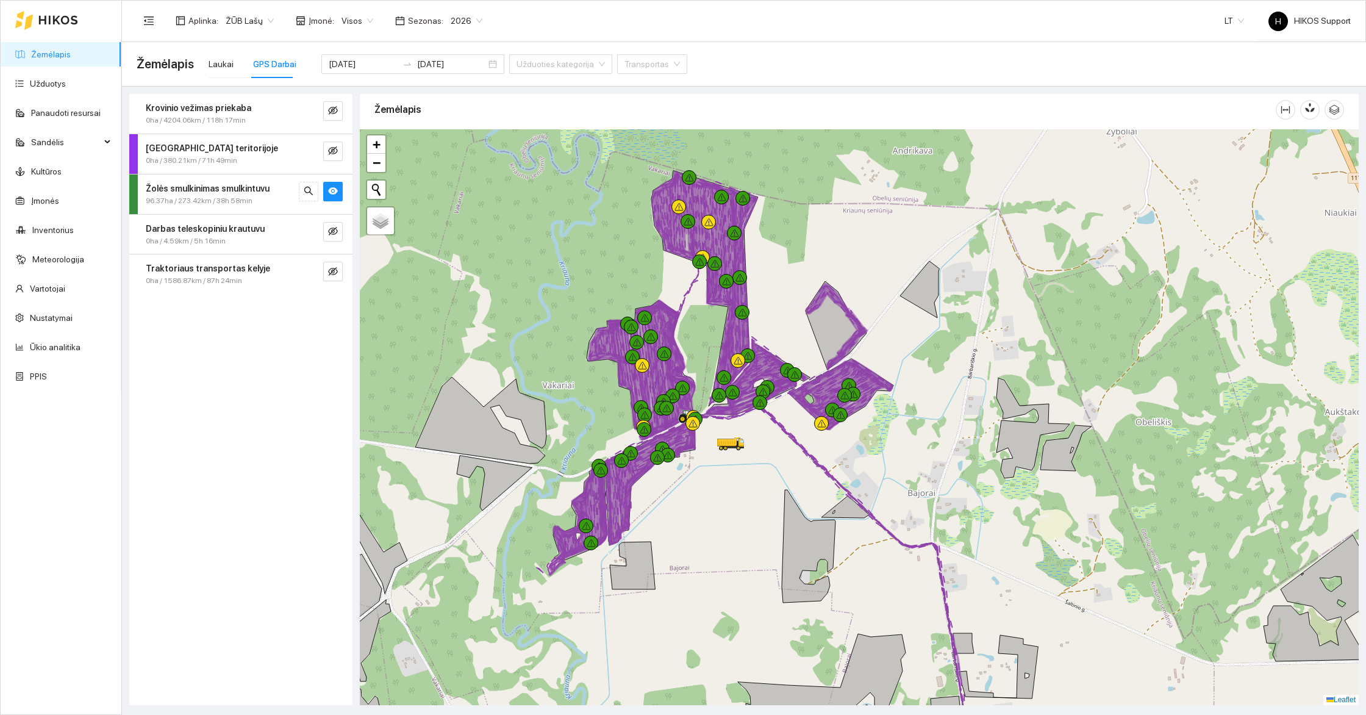
drag, startPoint x: 749, startPoint y: 551, endPoint x: 657, endPoint y: 501, distance: 104.8
click at [657, 501] on div at bounding box center [859, 417] width 999 height 576
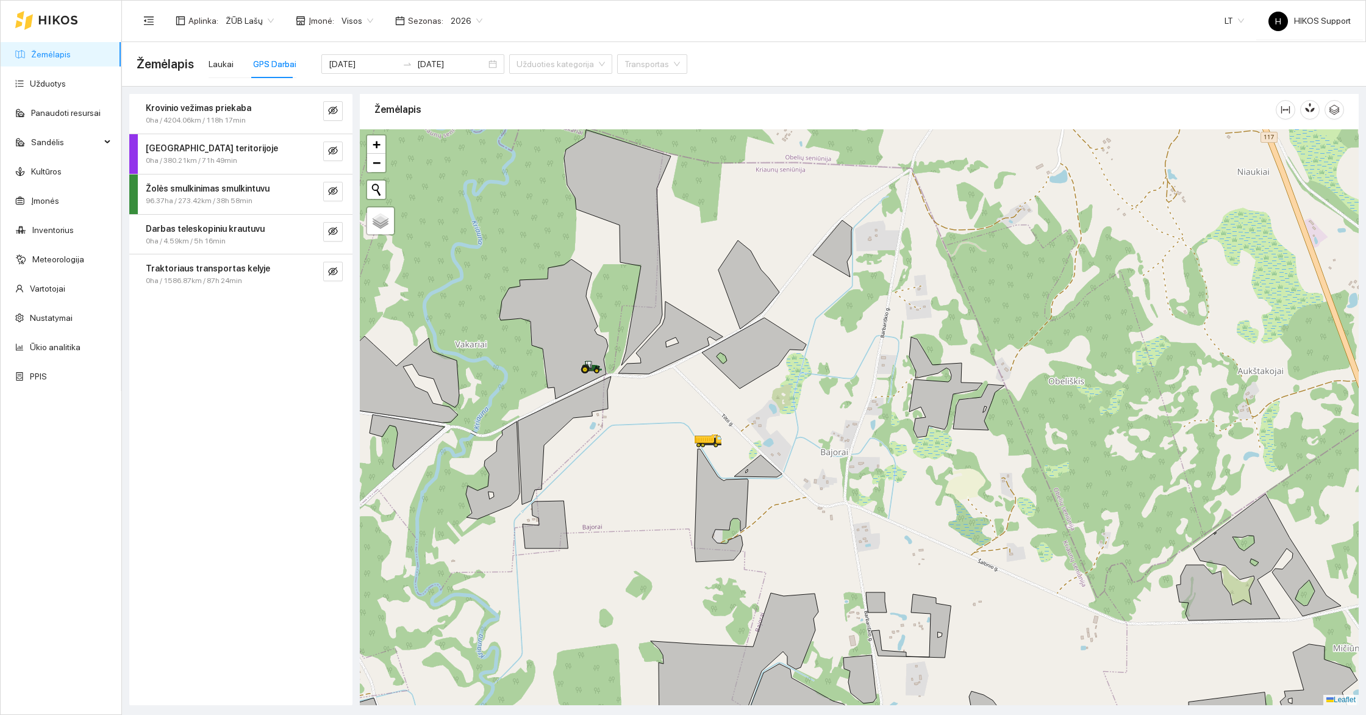
drag, startPoint x: 647, startPoint y: 423, endPoint x: 647, endPoint y: 472, distance: 48.2
click at [647, 472] on div at bounding box center [859, 417] width 999 height 576
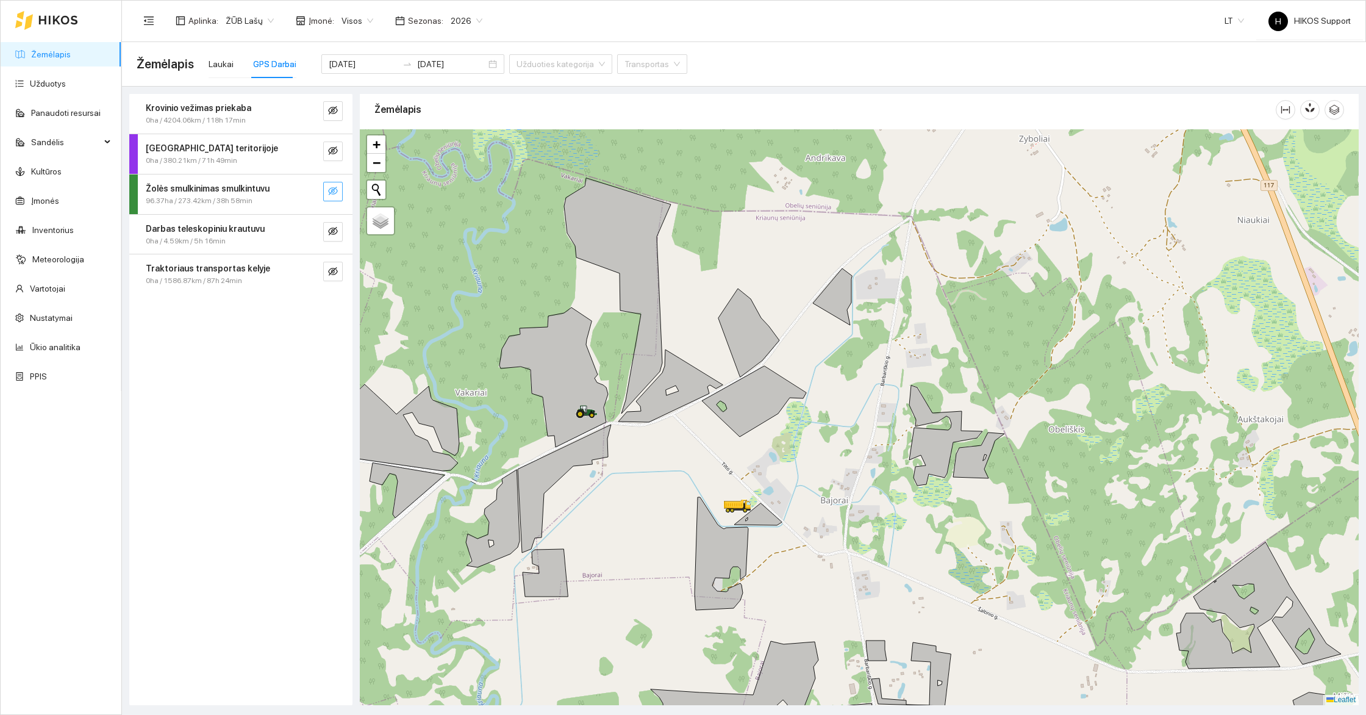
click at [338, 185] on button "button" at bounding box center [333, 192] width 20 height 20
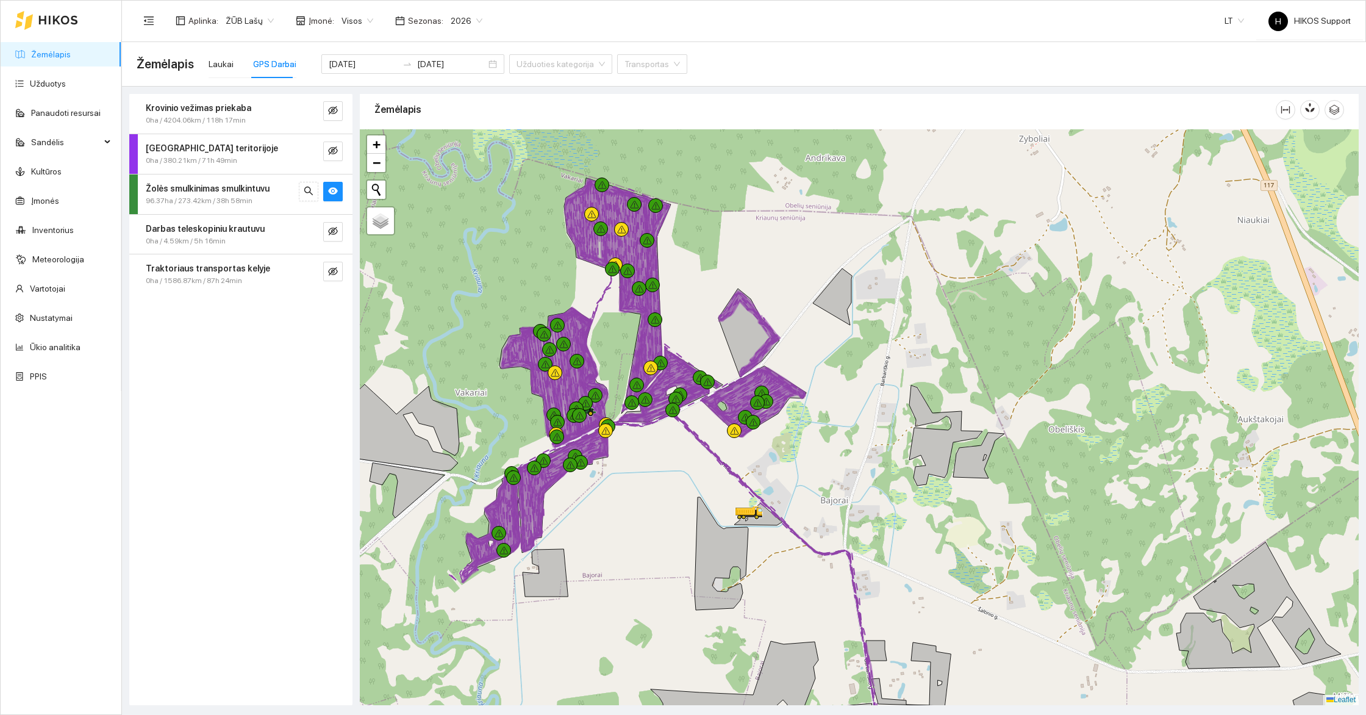
click at [198, 188] on strong "Žolės smulkinimas smulkintuvu" at bounding box center [208, 189] width 124 height 10
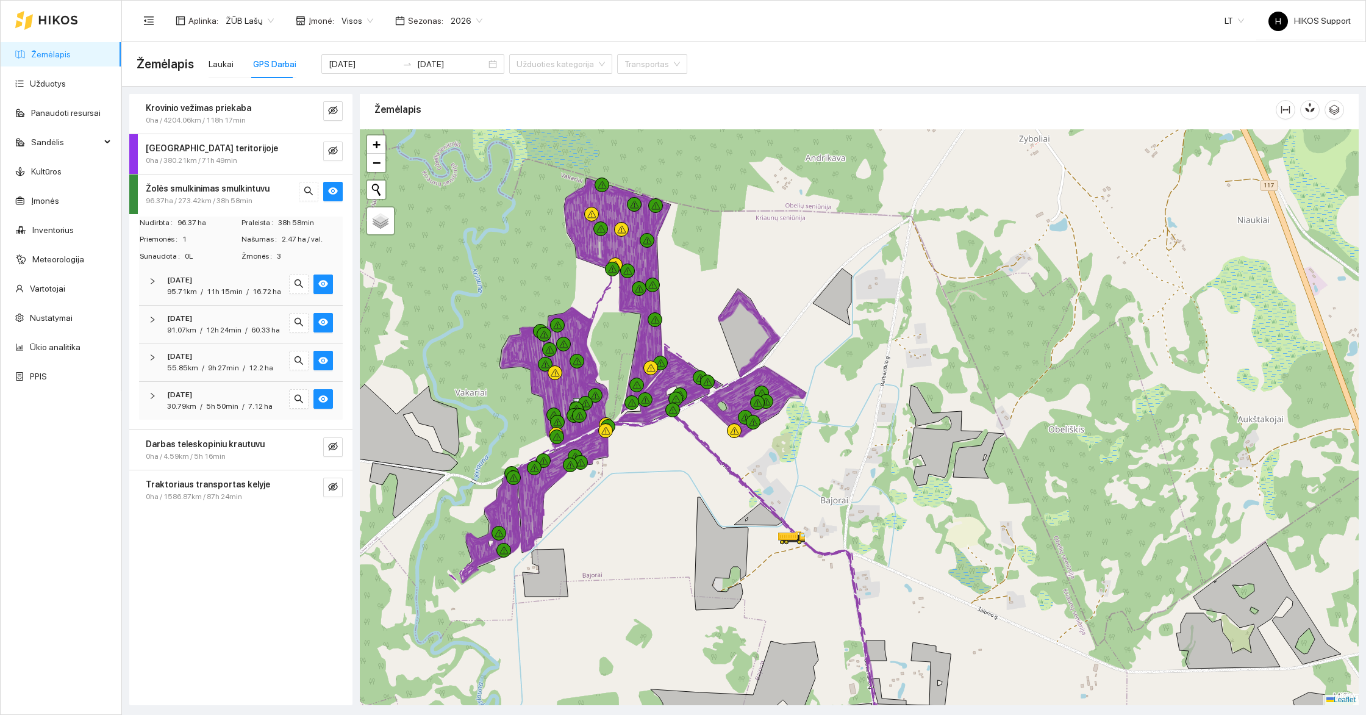
click at [217, 402] on span "5h 50min" at bounding box center [222, 406] width 32 height 9
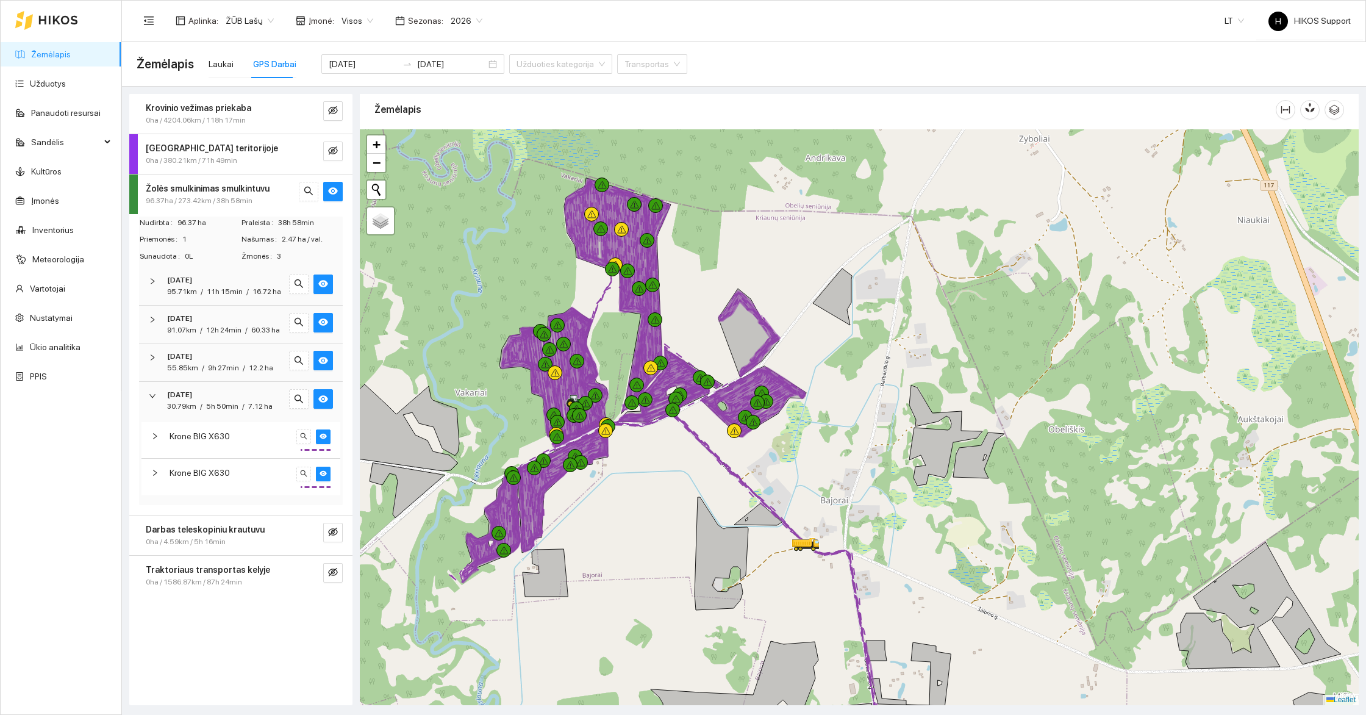
click at [224, 459] on div "Krone BIG X630" at bounding box center [241, 477] width 199 height 36
click at [243, 365] on span "/" at bounding box center [244, 368] width 2 height 9
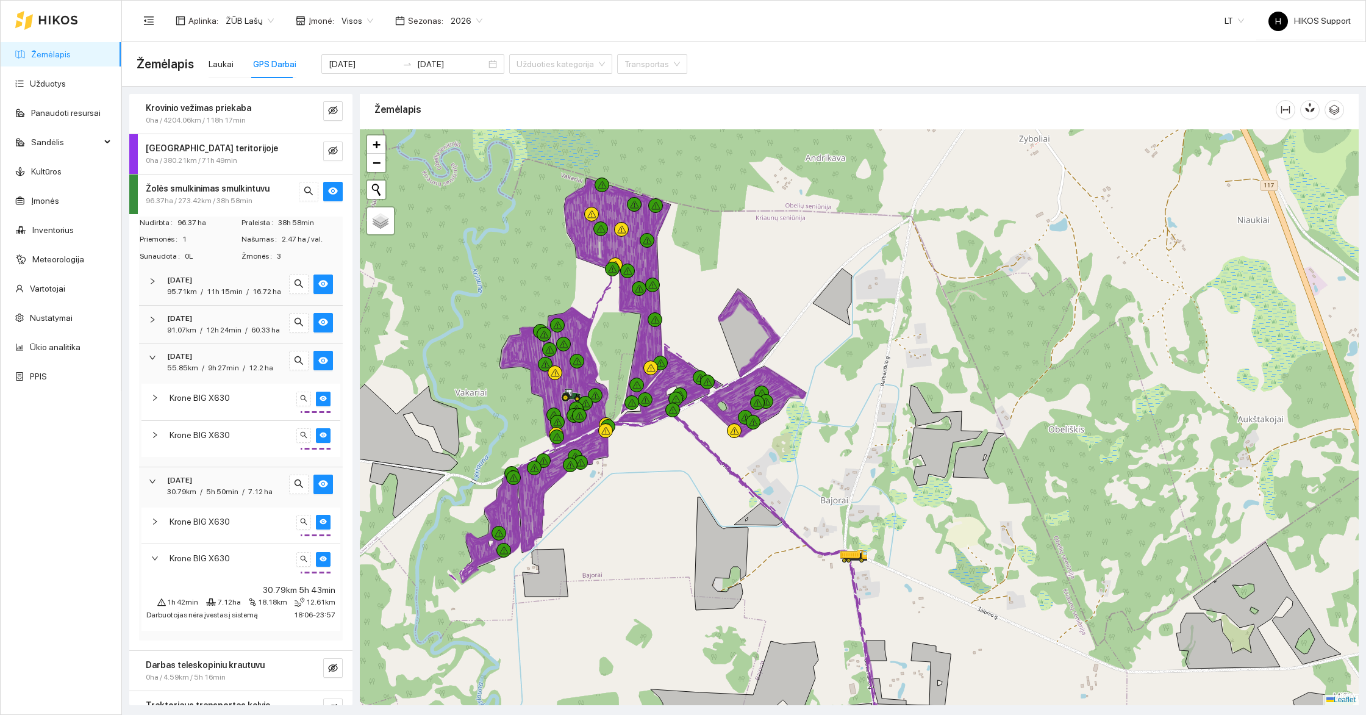
click at [234, 436] on div "Krone BIG X630" at bounding box center [231, 434] width 123 height 13
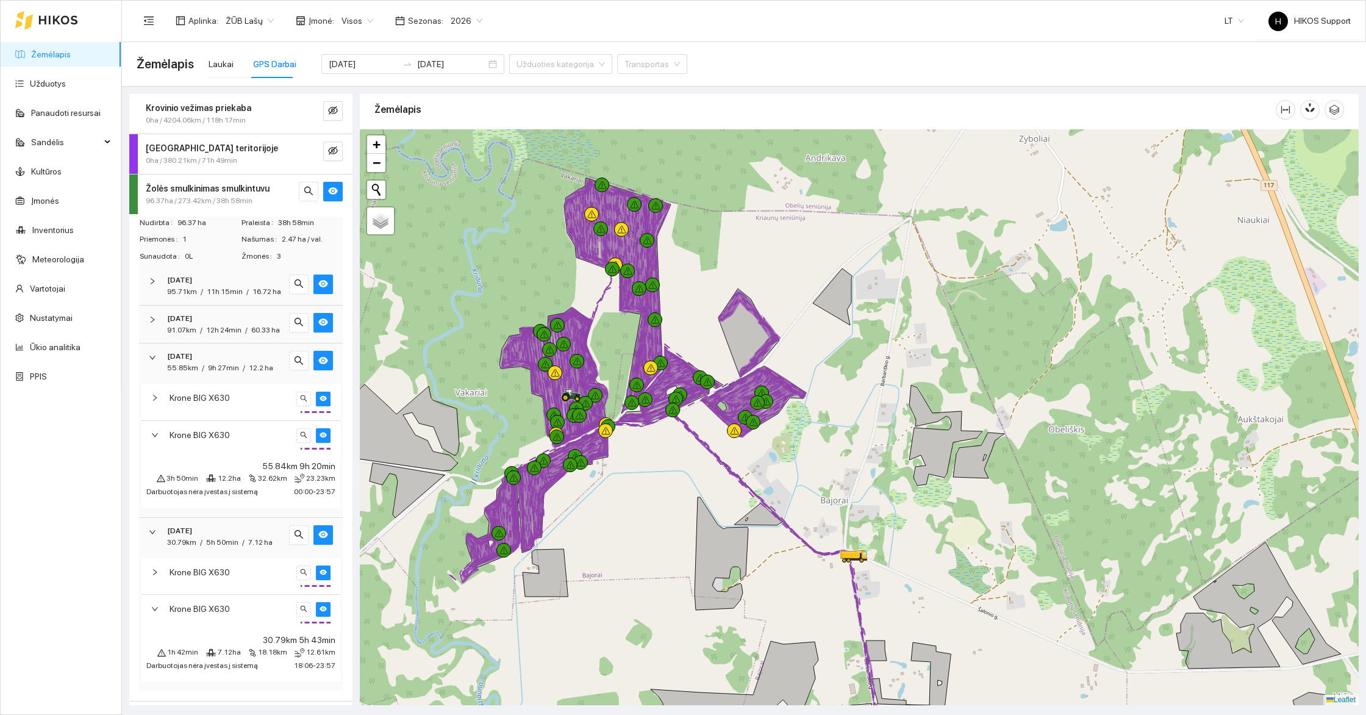
click at [188, 436] on span "Krone BIG X630" at bounding box center [200, 434] width 60 height 13
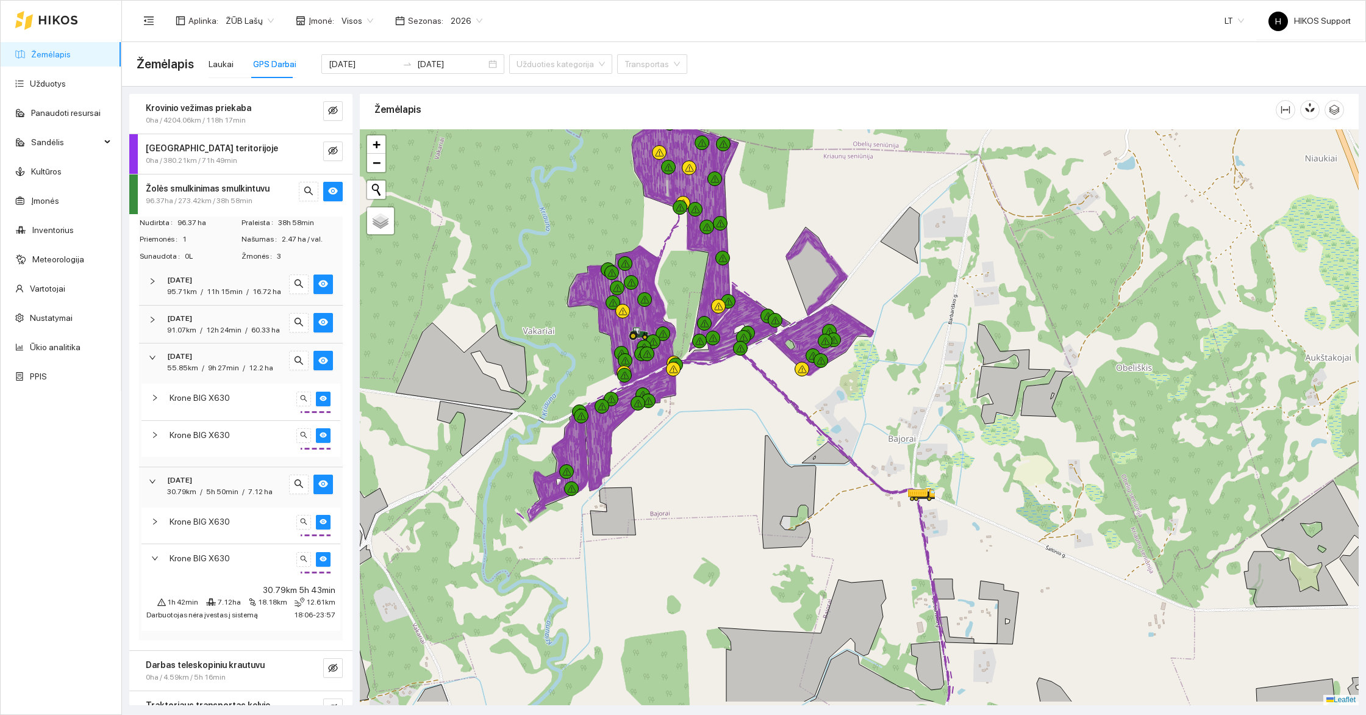
drag, startPoint x: 725, startPoint y: 254, endPoint x: 794, endPoint y: 190, distance: 93.7
click at [794, 190] on div at bounding box center [859, 417] width 999 height 576
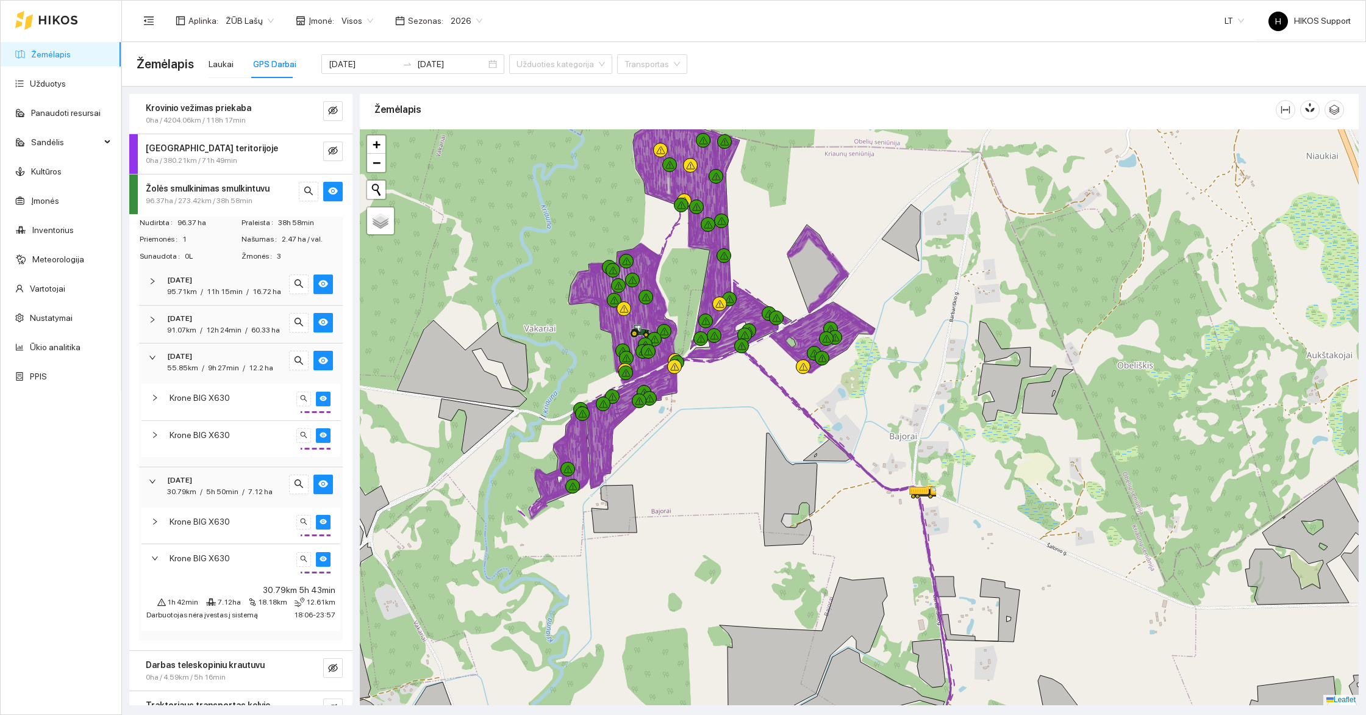
click at [221, 483] on div "2025-10-09" at bounding box center [224, 481] width 114 height 12
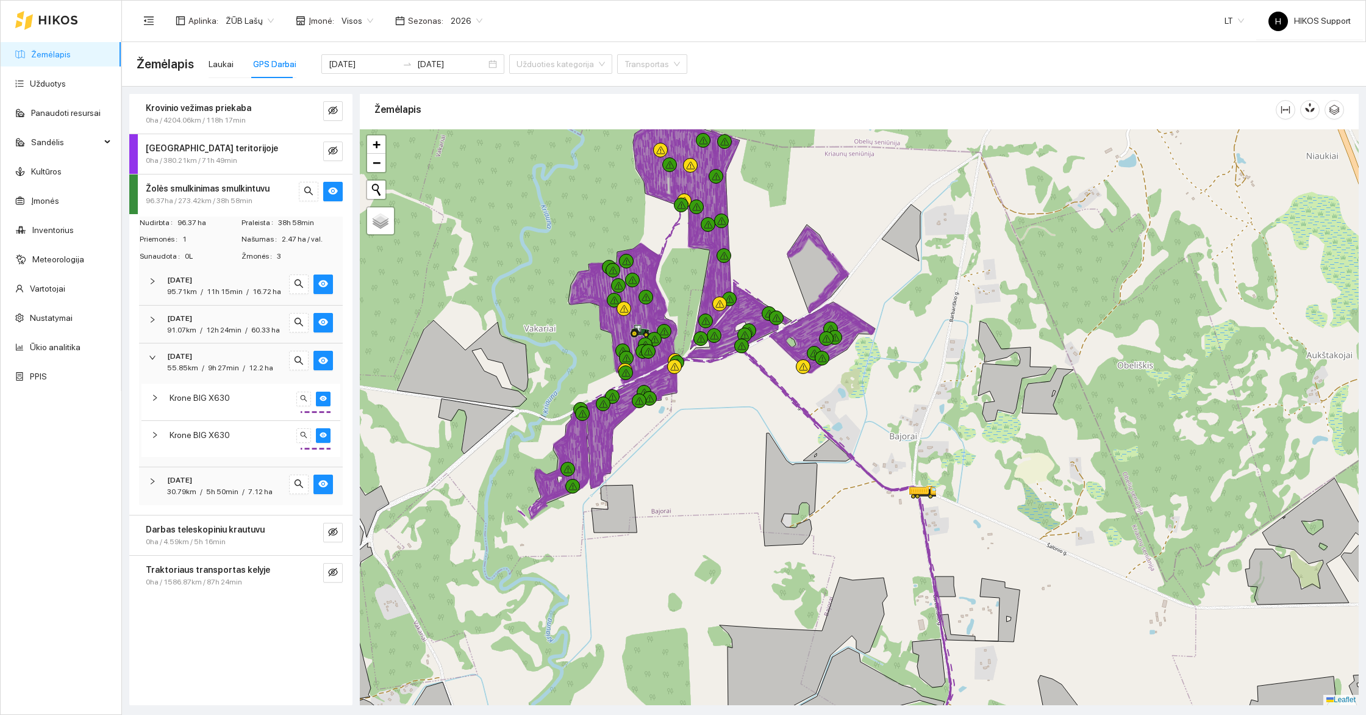
click at [233, 435] on div "Krone BIG X630" at bounding box center [231, 434] width 123 height 13
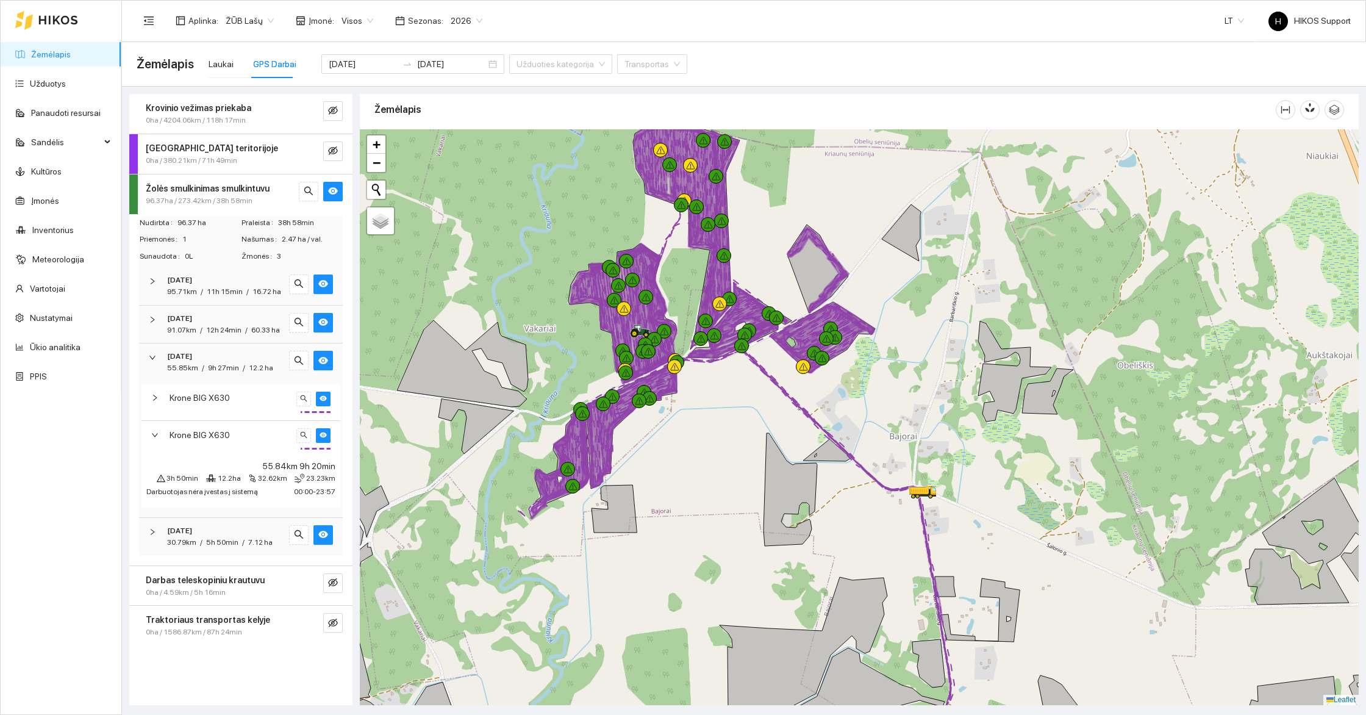
click at [233, 435] on div "Krone BIG X630" at bounding box center [231, 434] width 123 height 13
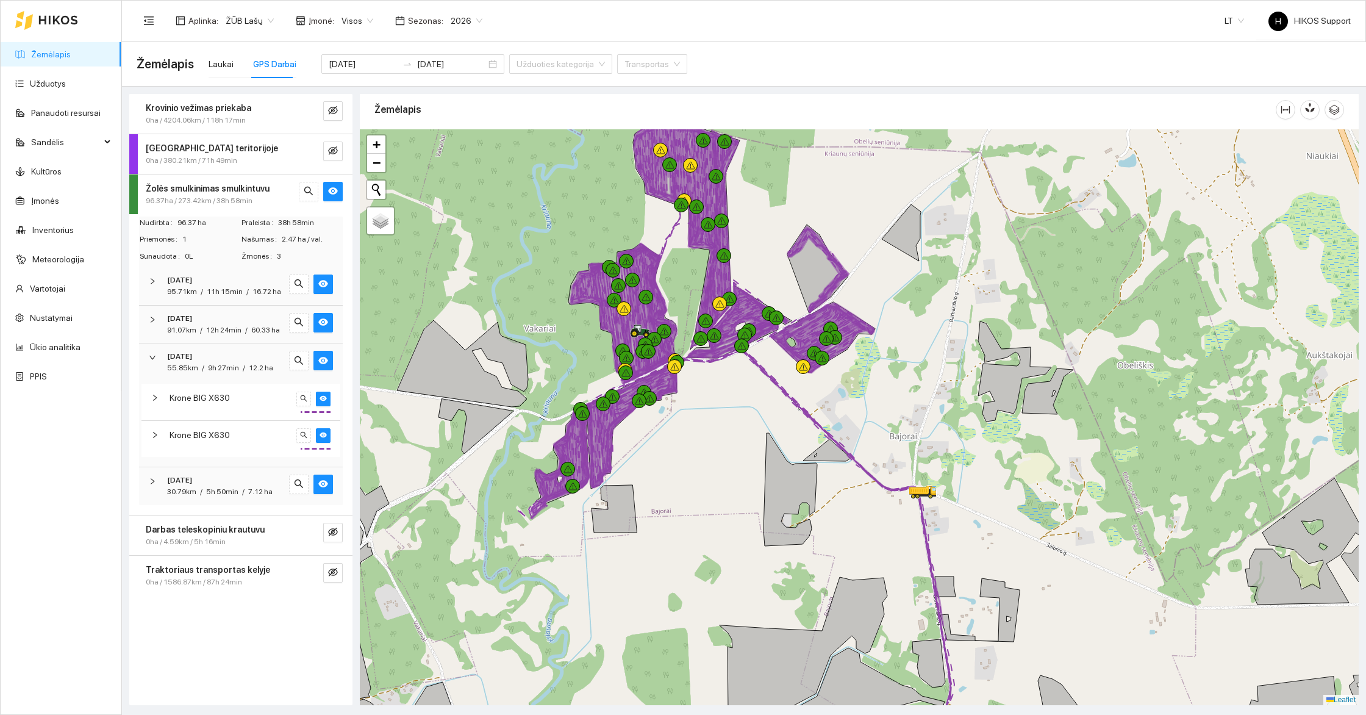
click at [223, 364] on span "9h 27min" at bounding box center [223, 368] width 31 height 9
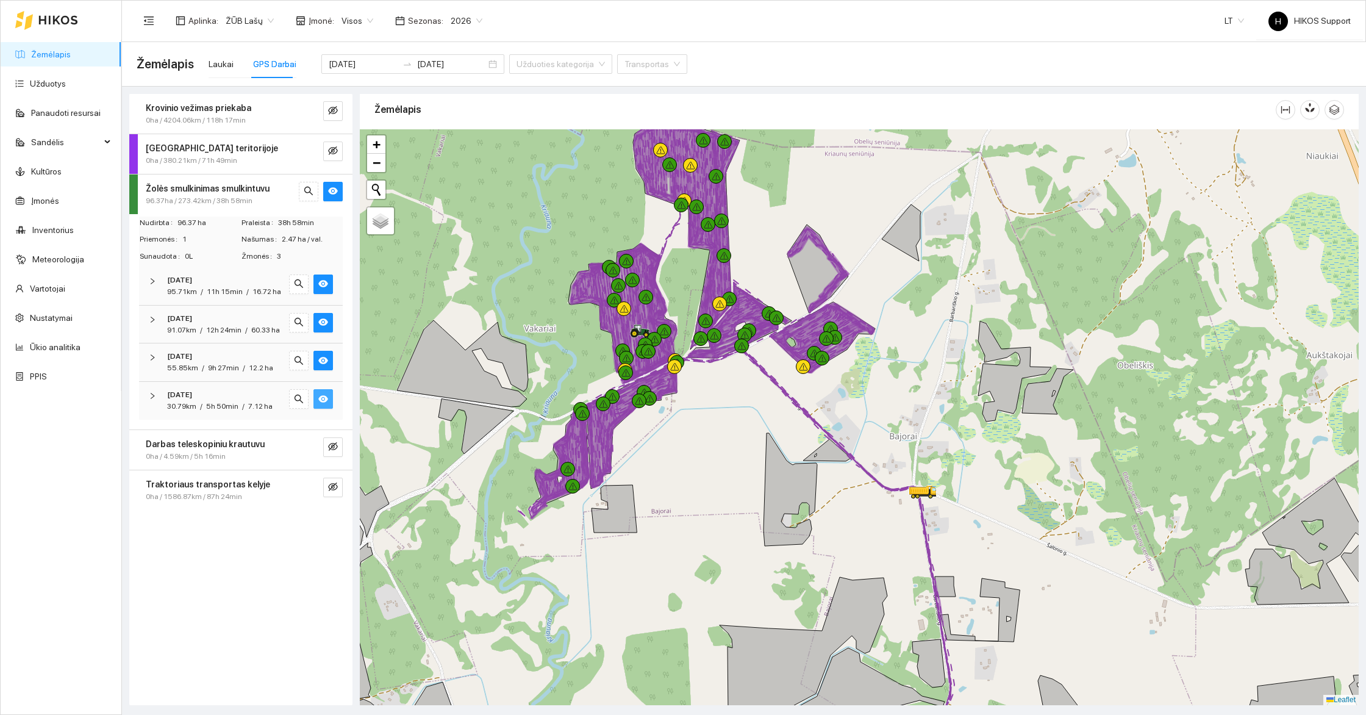
click at [319, 404] on span "eye" at bounding box center [323, 400] width 10 height 12
click at [223, 401] on div "5h 50min" at bounding box center [222, 407] width 32 height 12
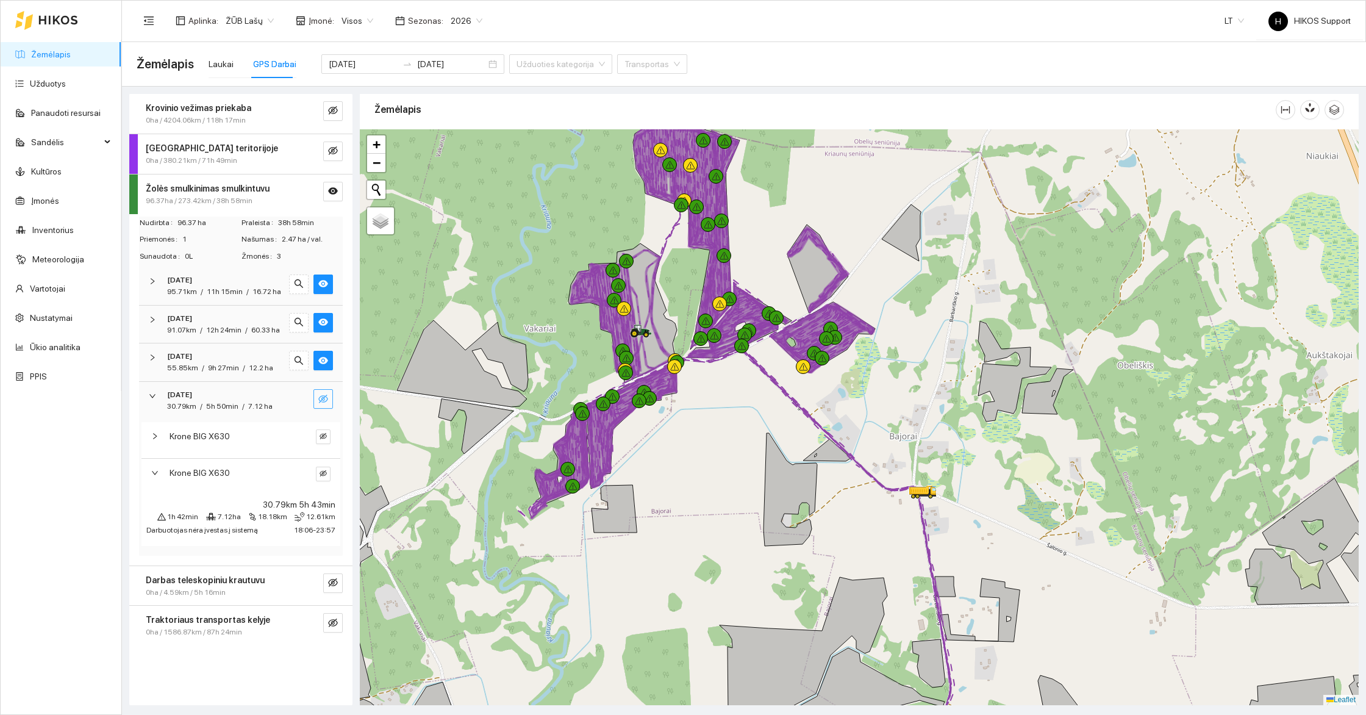
click at [321, 403] on span "eye-invisible" at bounding box center [323, 400] width 10 height 12
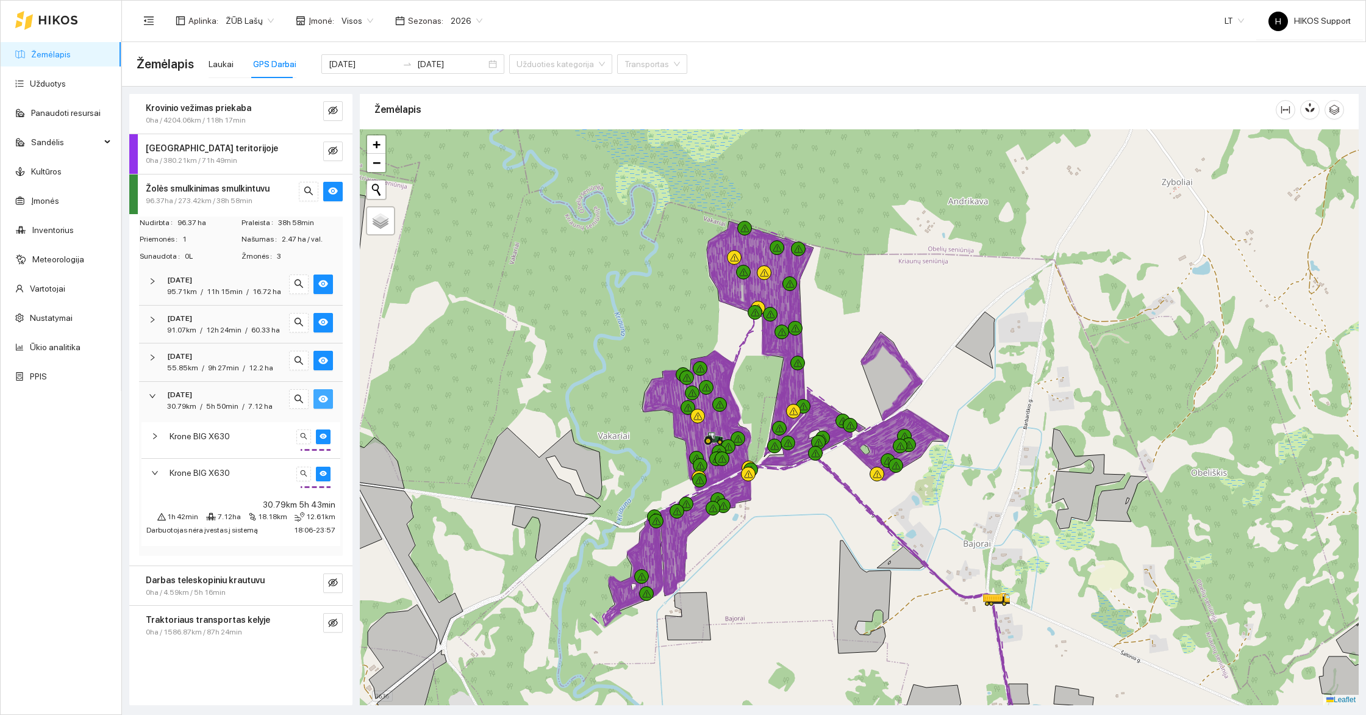
drag, startPoint x: 591, startPoint y: 228, endPoint x: 652, endPoint y: 300, distance: 94.4
click at [652, 300] on div at bounding box center [859, 417] width 999 height 576
